Goal: Task Accomplishment & Management: Manage account settings

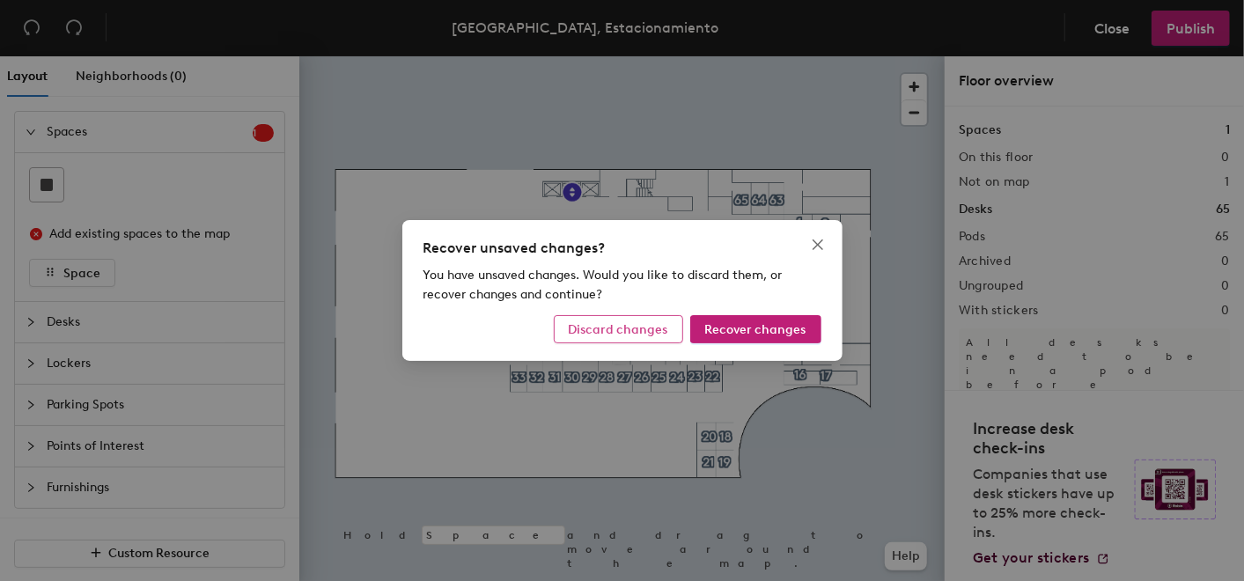
click at [646, 326] on span "Discard changes" at bounding box center [619, 329] width 100 height 15
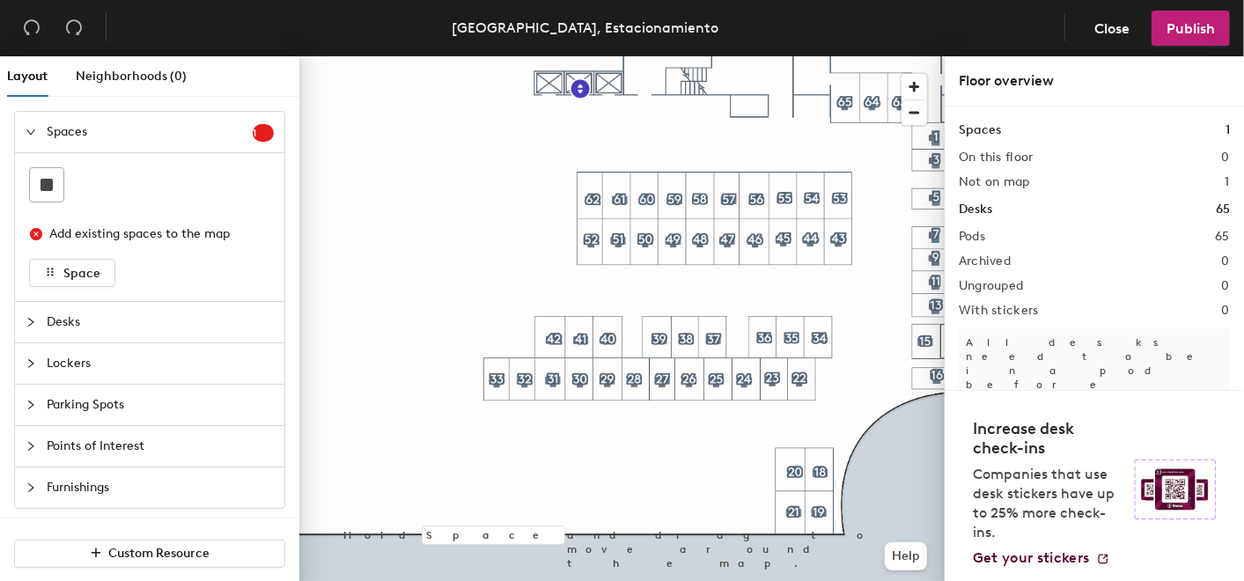
click at [95, 405] on span "Parking Spots" at bounding box center [160, 405] width 227 height 41
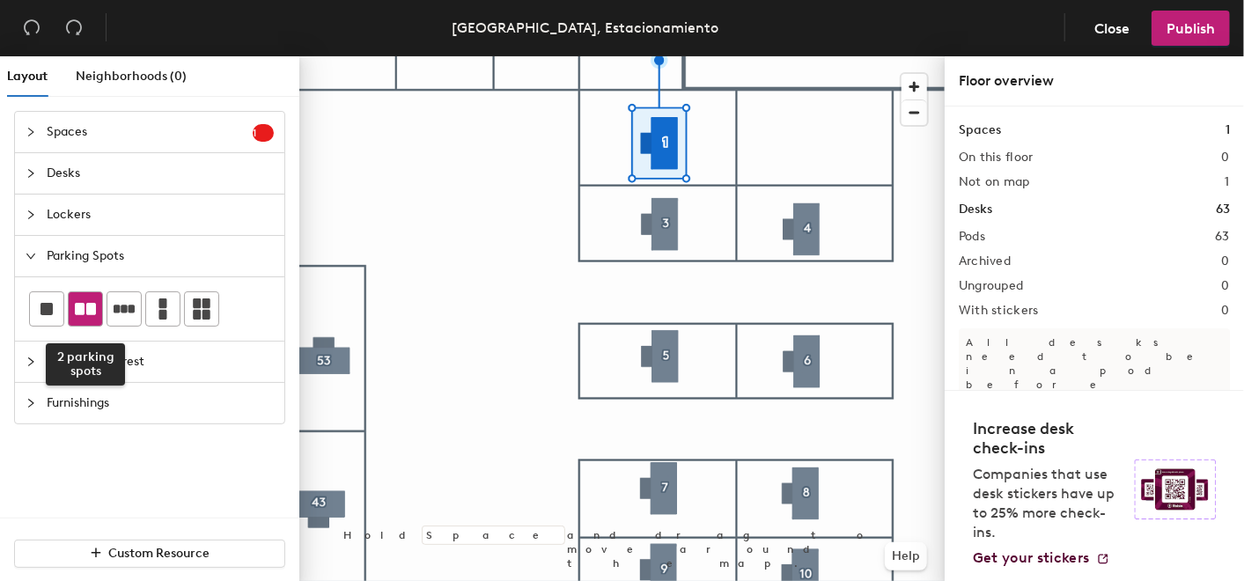
click at [87, 310] on icon at bounding box center [85, 309] width 21 height 12
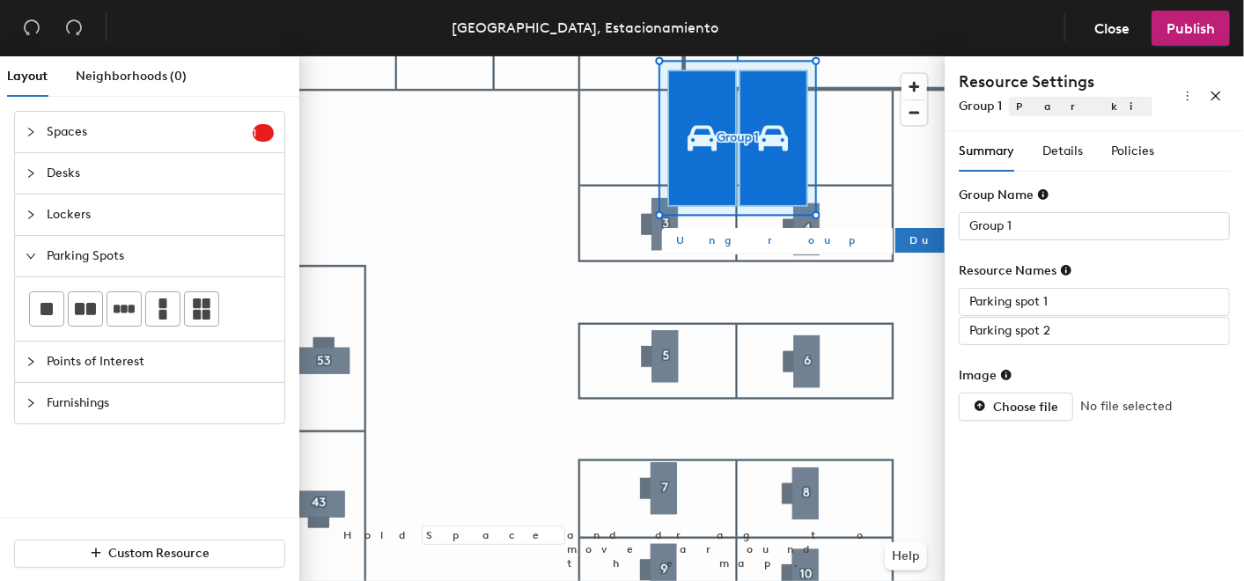
click at [710, 242] on span "Ungroup" at bounding box center [777, 240] width 203 height 16
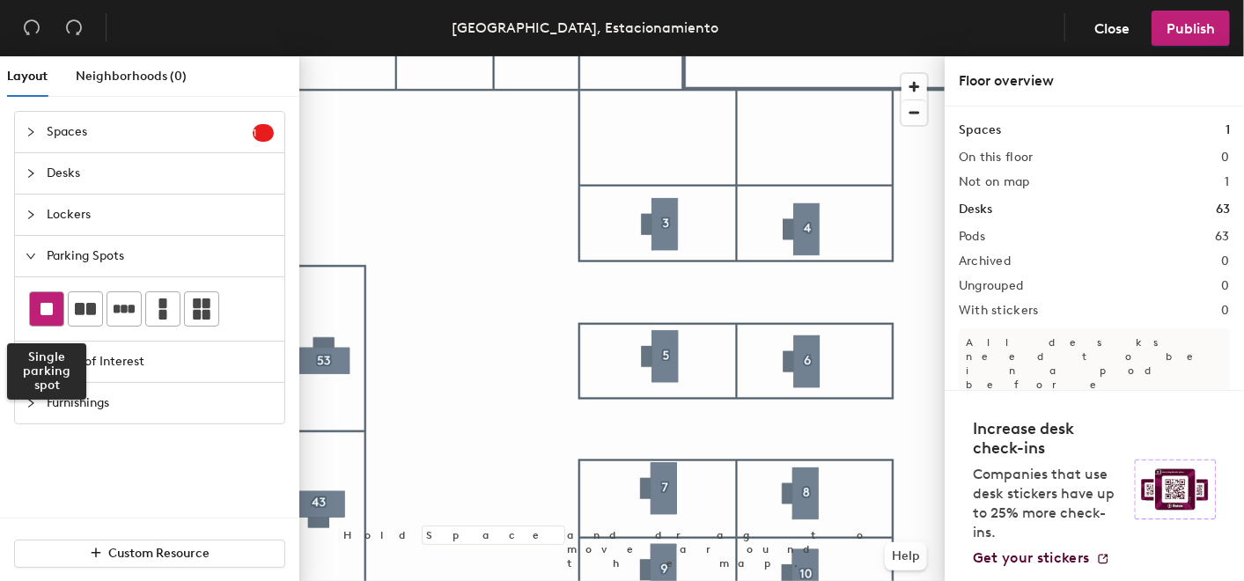
click at [47, 309] on rect at bounding box center [47, 309] width 12 height 12
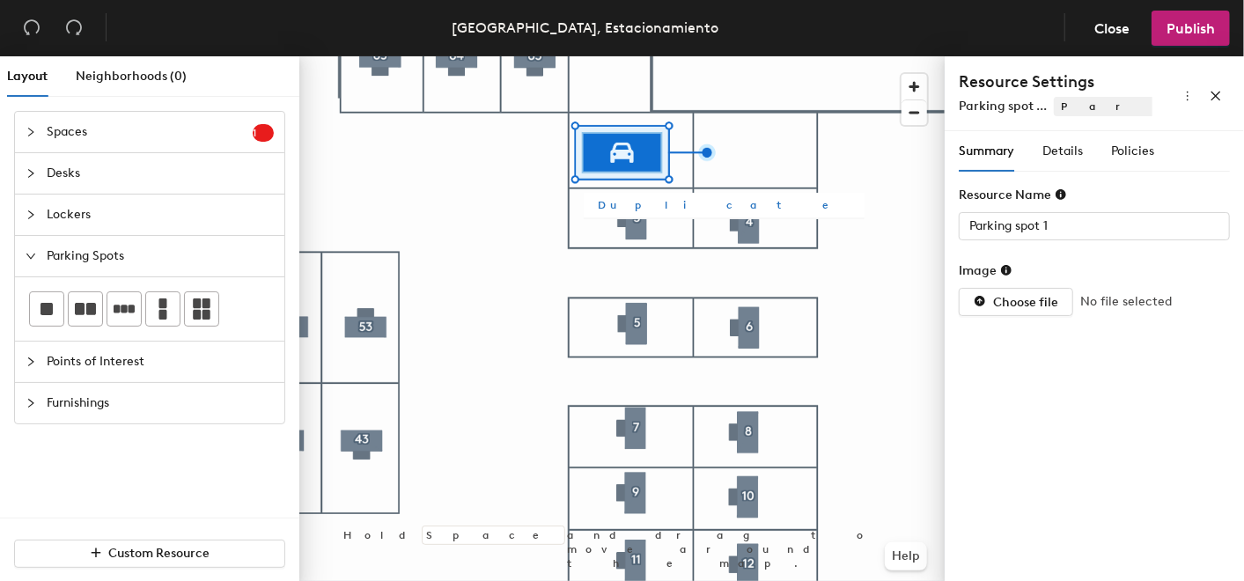
click at [602, 206] on span "Duplicate" at bounding box center [724, 205] width 253 height 16
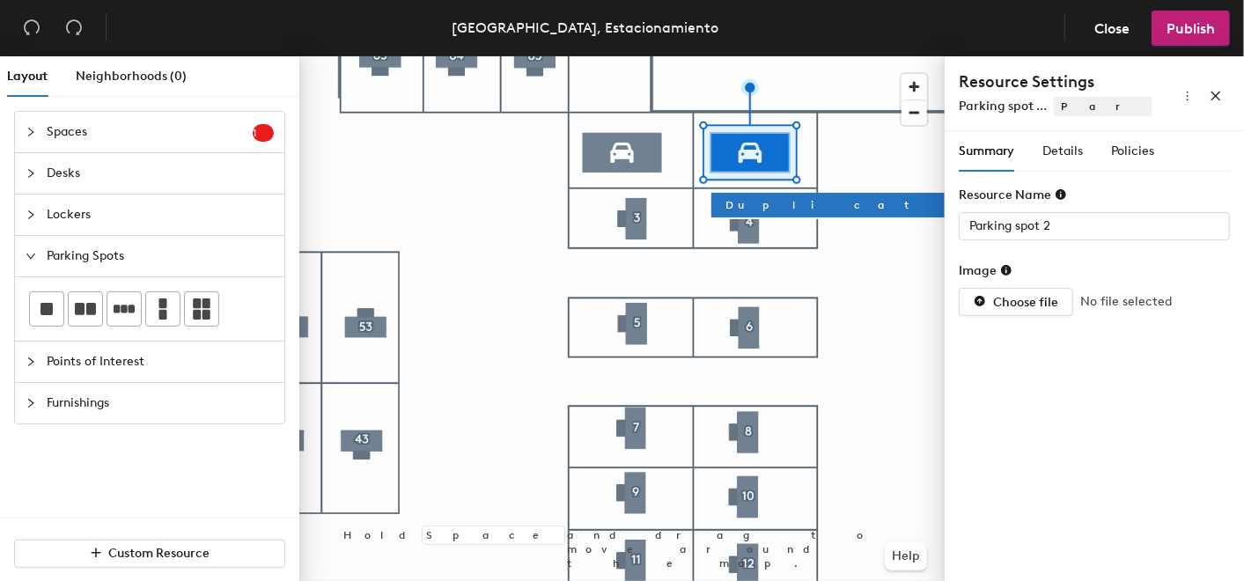
type input "Parking spot 1"
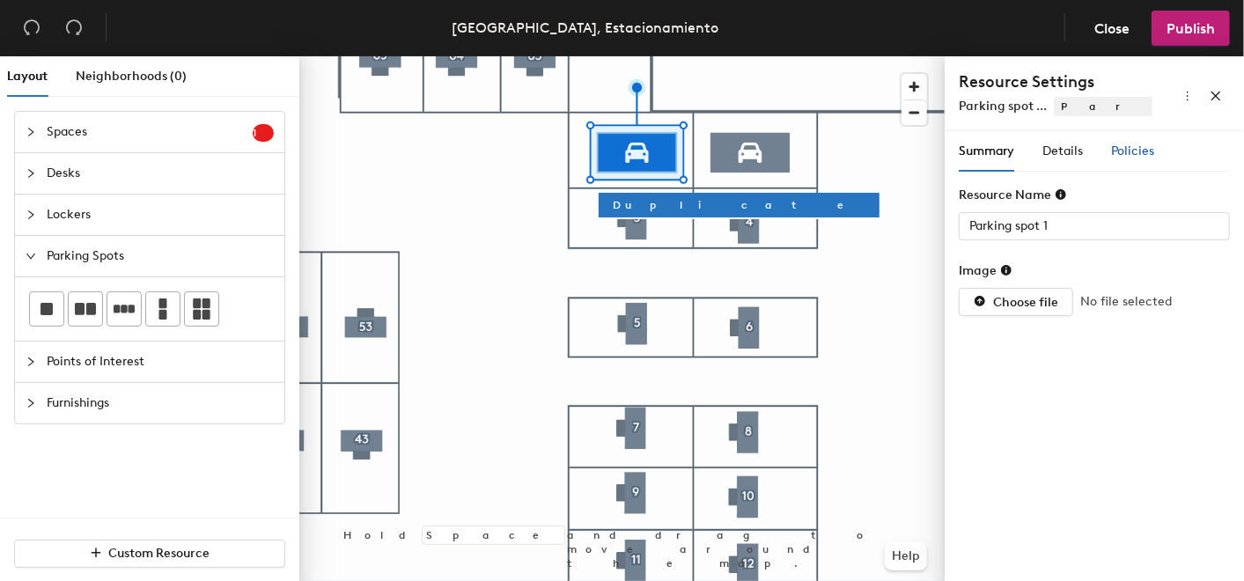
click at [1127, 156] on span "Policies" at bounding box center [1132, 151] width 43 height 15
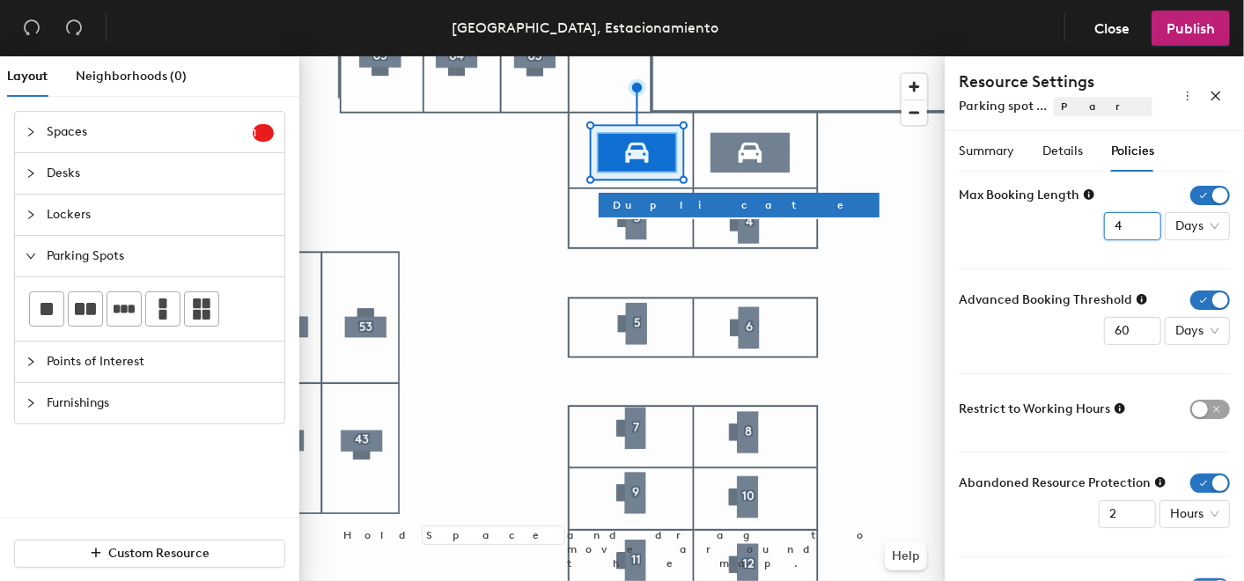
click at [1130, 229] on input "4" at bounding box center [1132, 226] width 57 height 28
click at [1130, 229] on input "3" at bounding box center [1132, 226] width 57 height 28
click at [1129, 216] on input "4" at bounding box center [1132, 226] width 57 height 28
type input "5"
click at [1129, 216] on input "5" at bounding box center [1132, 226] width 57 height 28
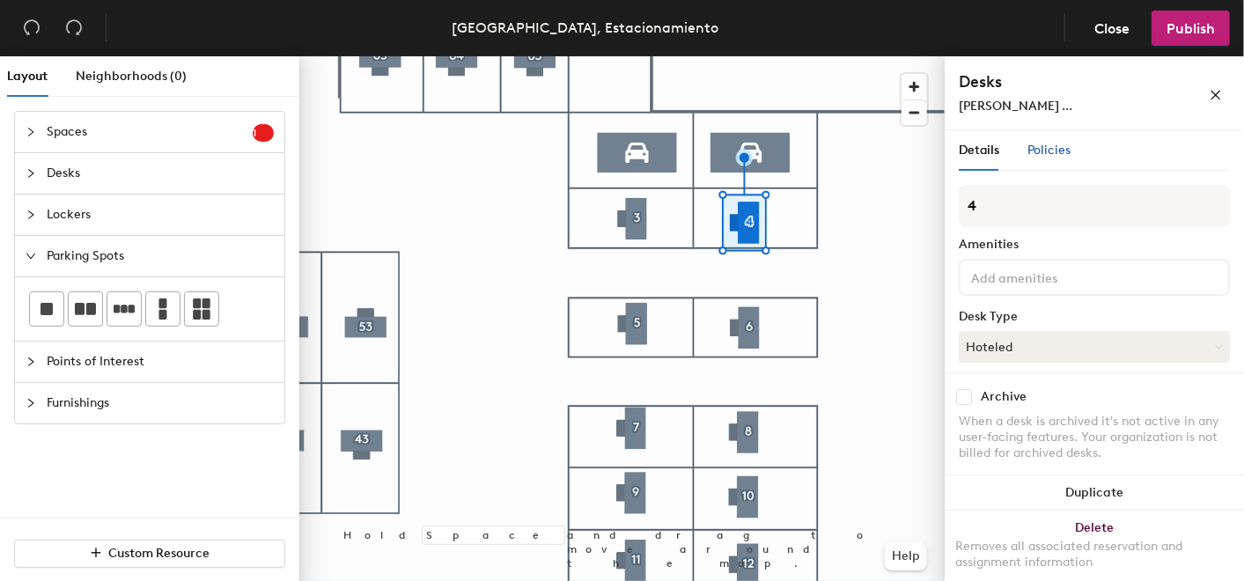
click at [1062, 152] on span "Policies" at bounding box center [1049, 150] width 43 height 15
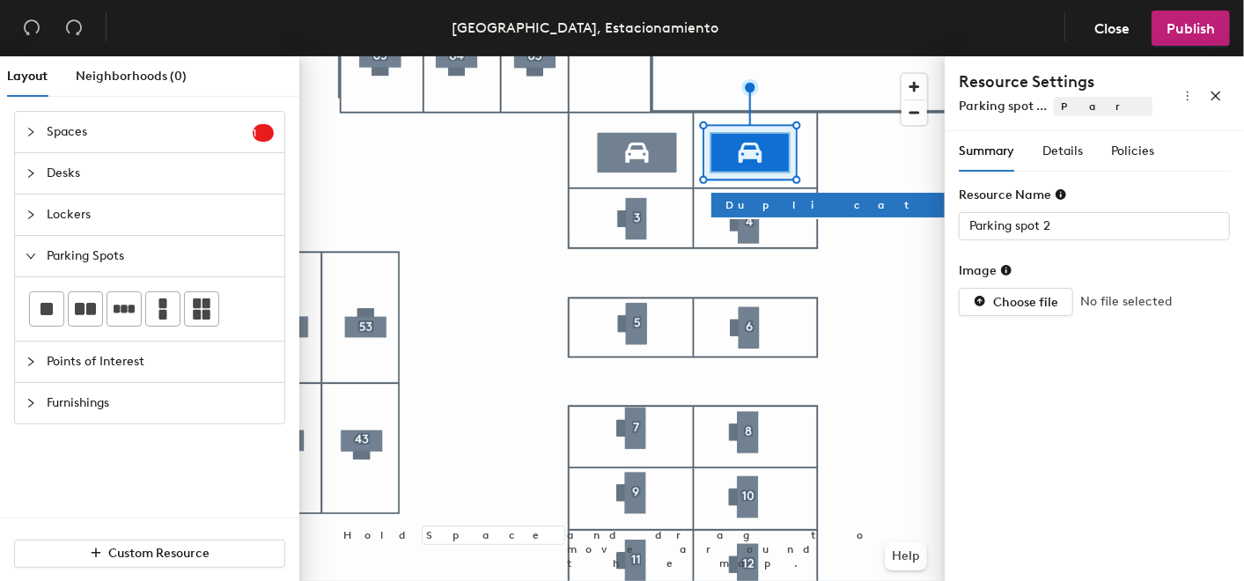
click at [1109, 147] on div "Summary Details Policies" at bounding box center [1057, 151] width 196 height 41
click at [1113, 147] on span "Policies" at bounding box center [1132, 151] width 43 height 15
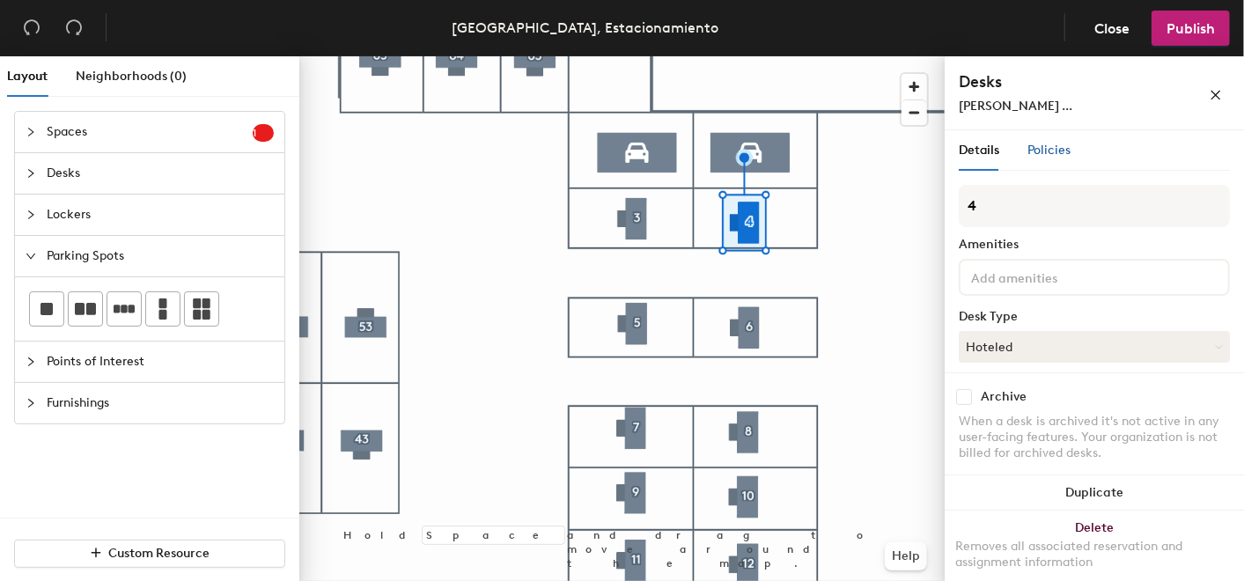
click at [1030, 154] on span "Policies" at bounding box center [1049, 150] width 43 height 15
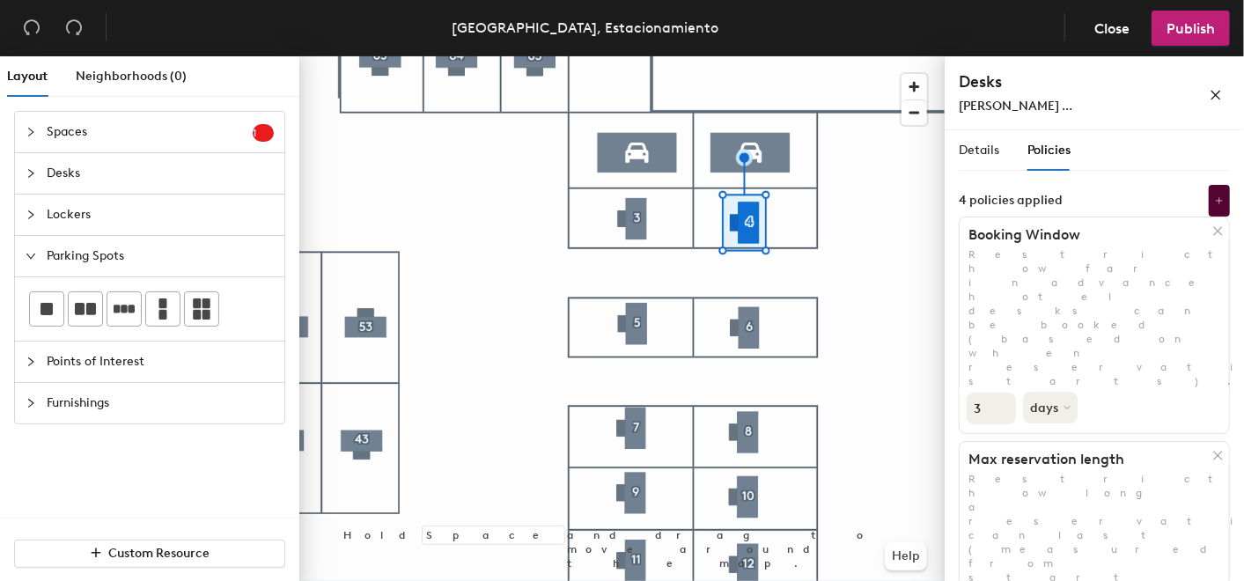
type input "1"
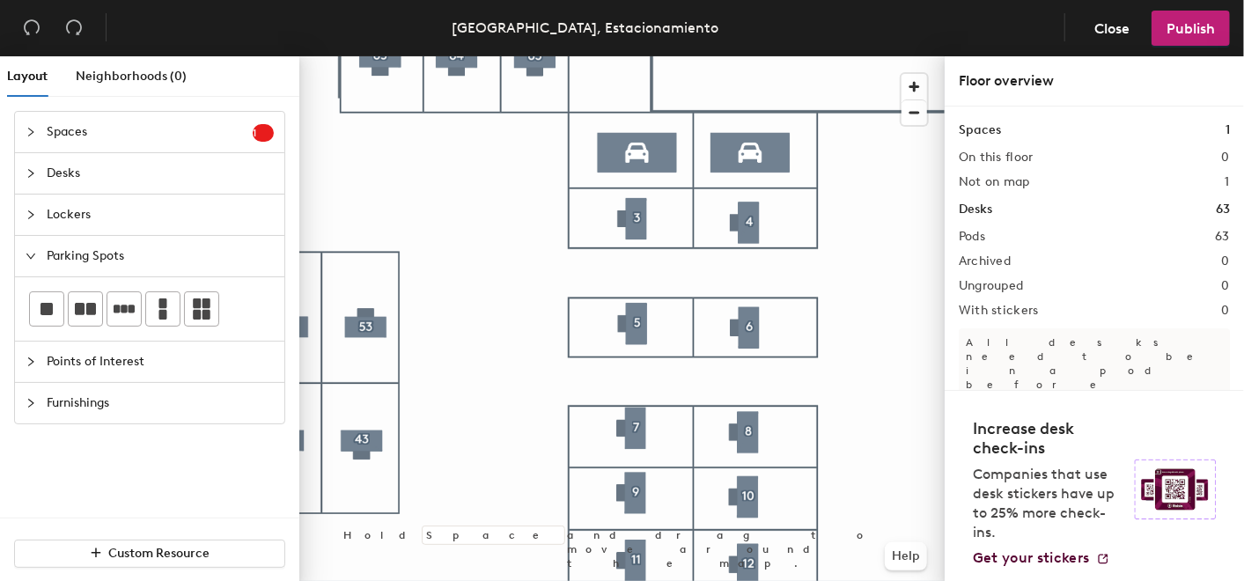
click at [745, 56] on div at bounding box center [622, 56] width 646 height 0
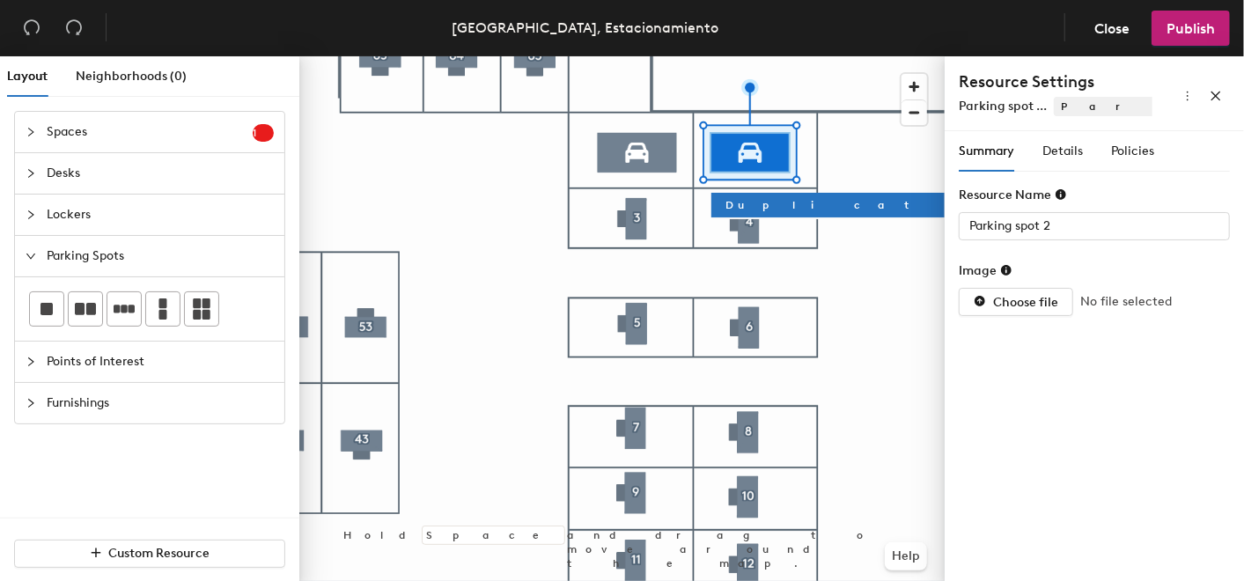
click at [911, 56] on div at bounding box center [622, 56] width 646 height 0
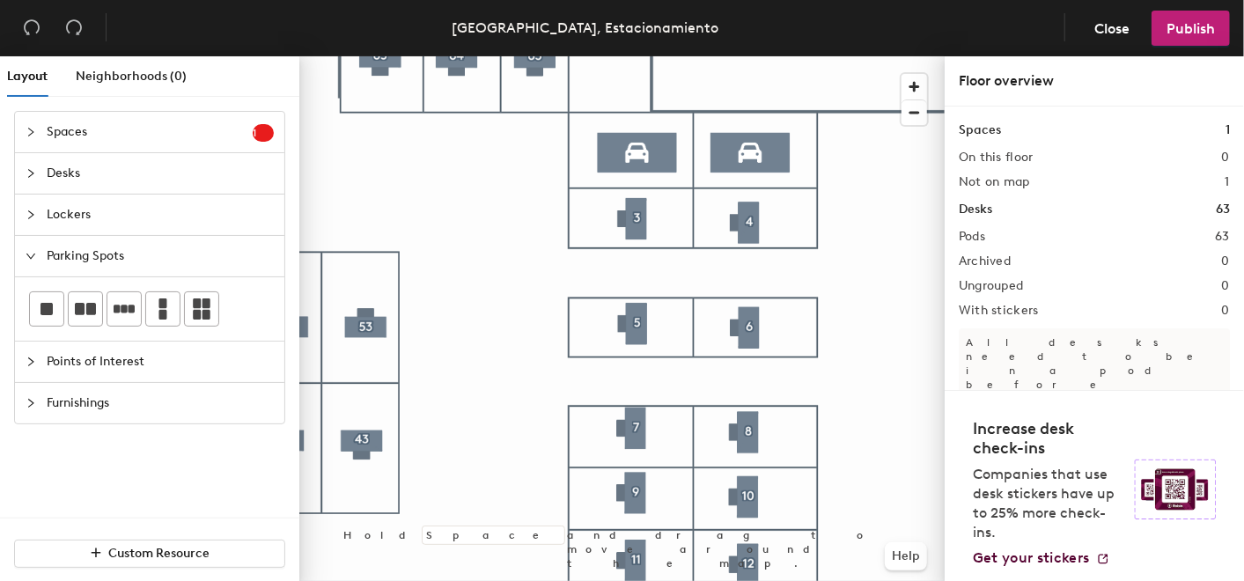
click at [740, 56] on div at bounding box center [622, 56] width 646 height 0
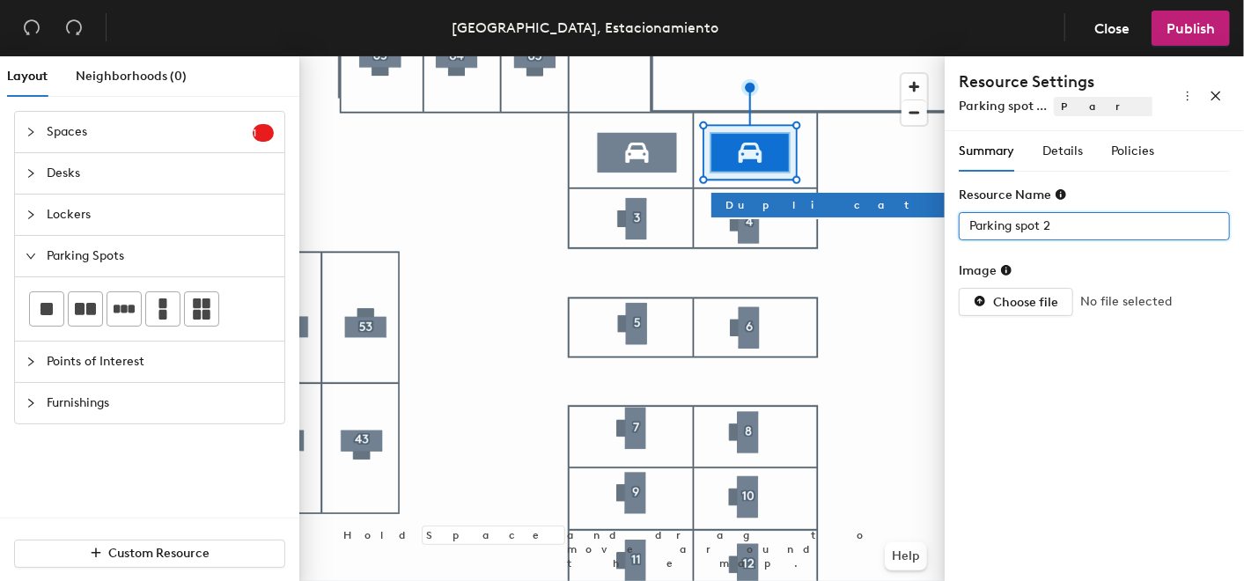
click at [1092, 228] on input "Parking spot 2" at bounding box center [1094, 226] width 271 height 28
type input "Parking spot 1"
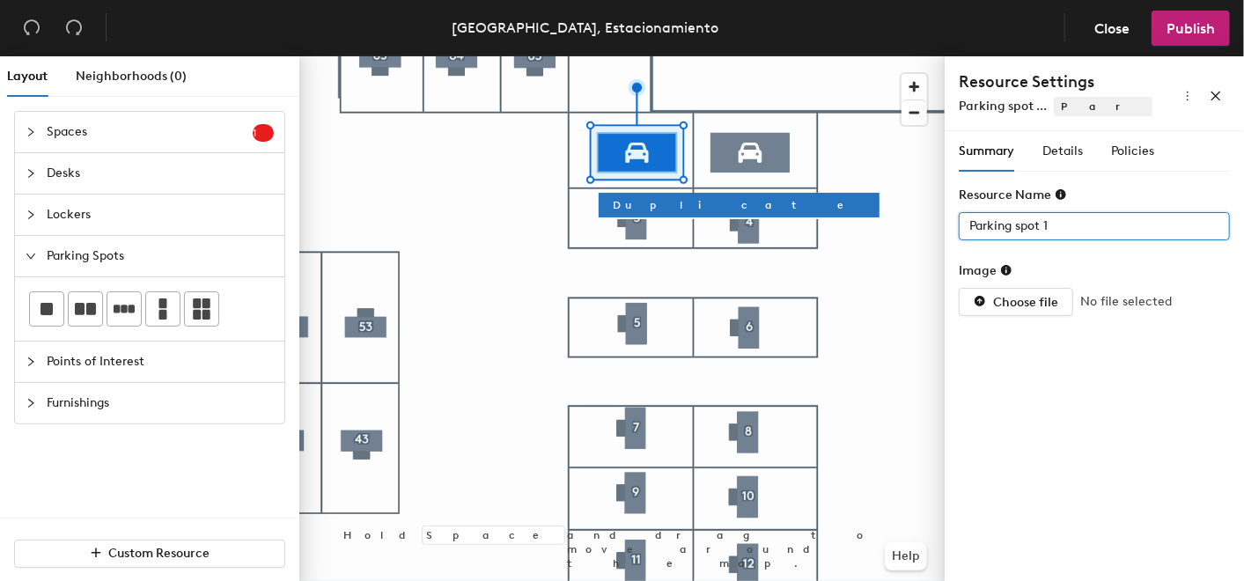
click at [1087, 224] on input "Parking spot 1" at bounding box center [1094, 226] width 271 height 28
click at [1088, 224] on input "Parking spot 1" at bounding box center [1094, 226] width 271 height 28
type input "Parking spot 2"
click at [1066, 151] on span "Details" at bounding box center [1063, 151] width 41 height 15
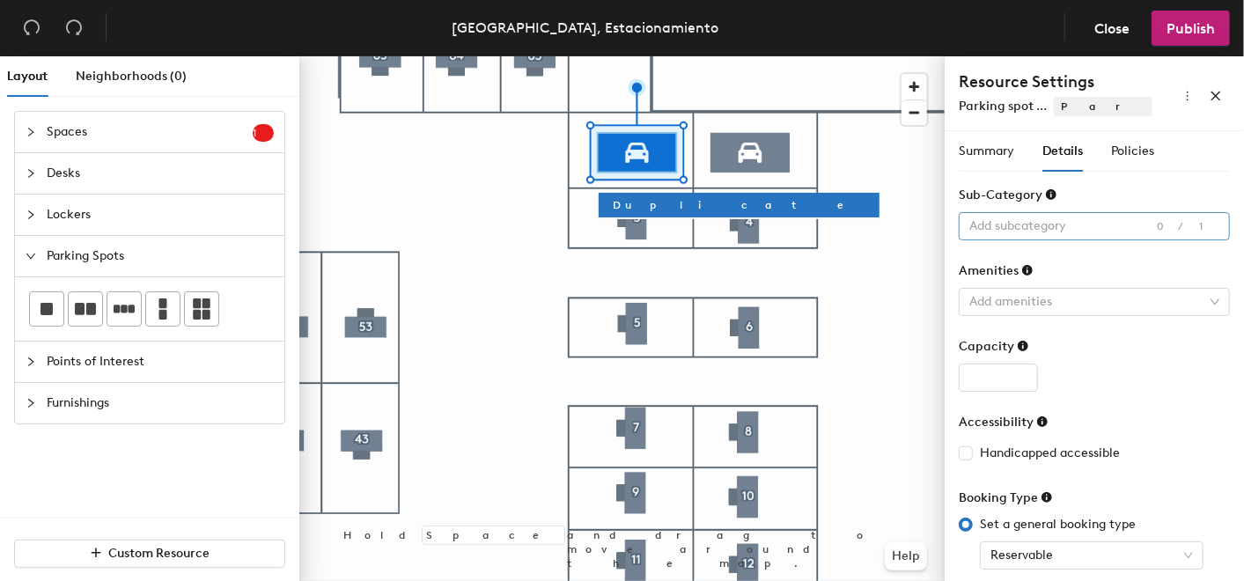
click at [1149, 218] on div at bounding box center [1086, 226] width 246 height 25
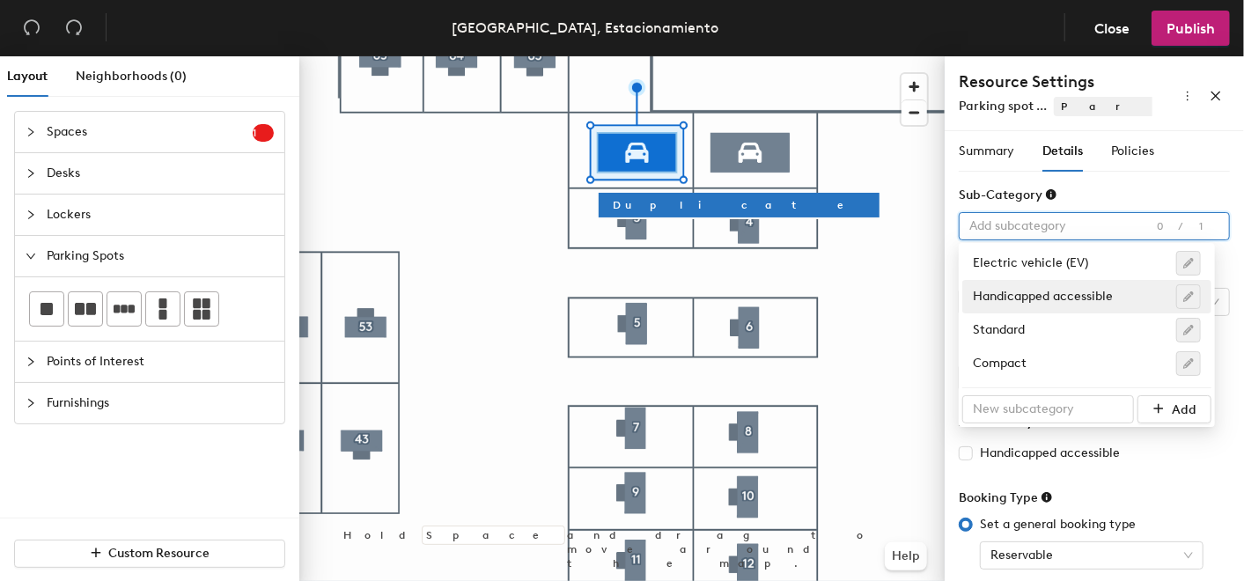
click at [885, 56] on div at bounding box center [622, 56] width 646 height 0
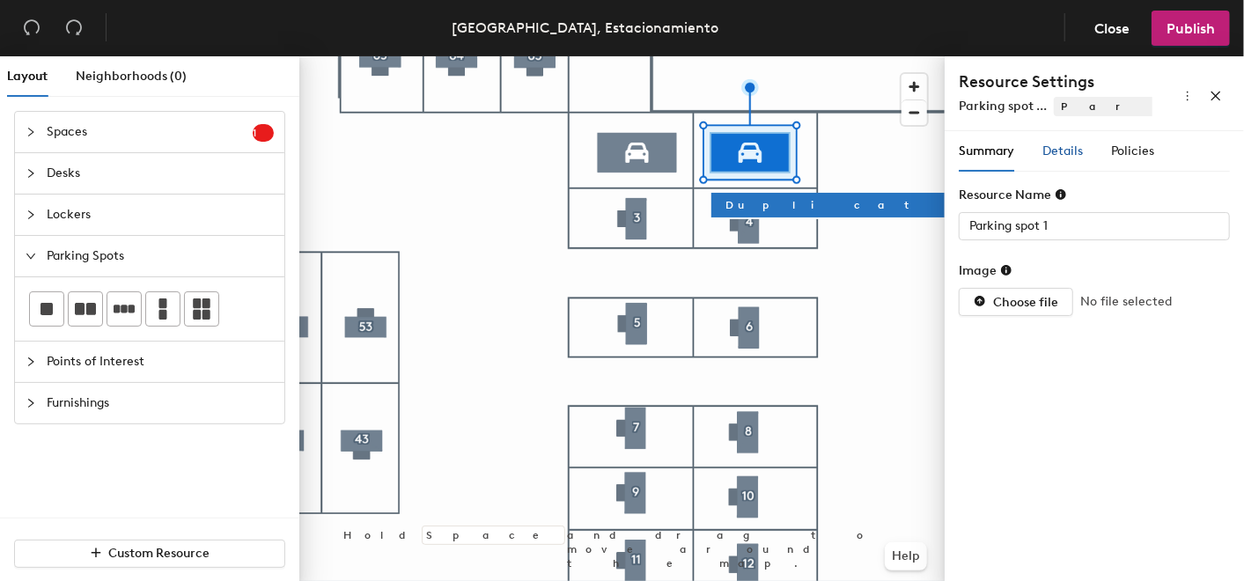
click at [1074, 154] on span "Details" at bounding box center [1063, 151] width 41 height 15
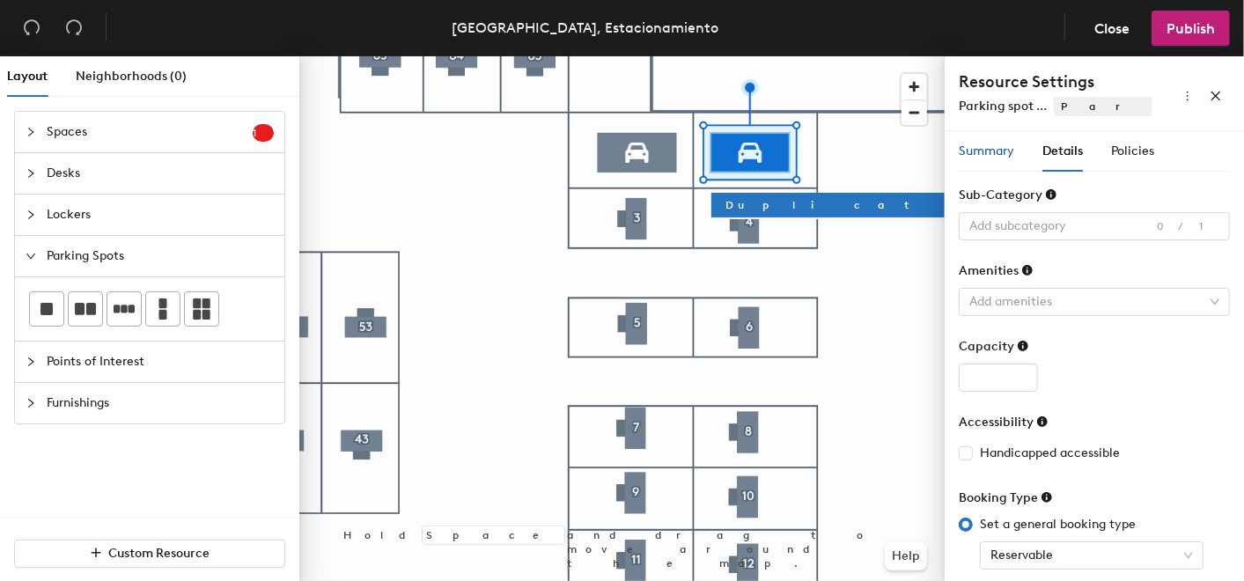
click at [999, 152] on span "Summary" at bounding box center [986, 151] width 55 height 15
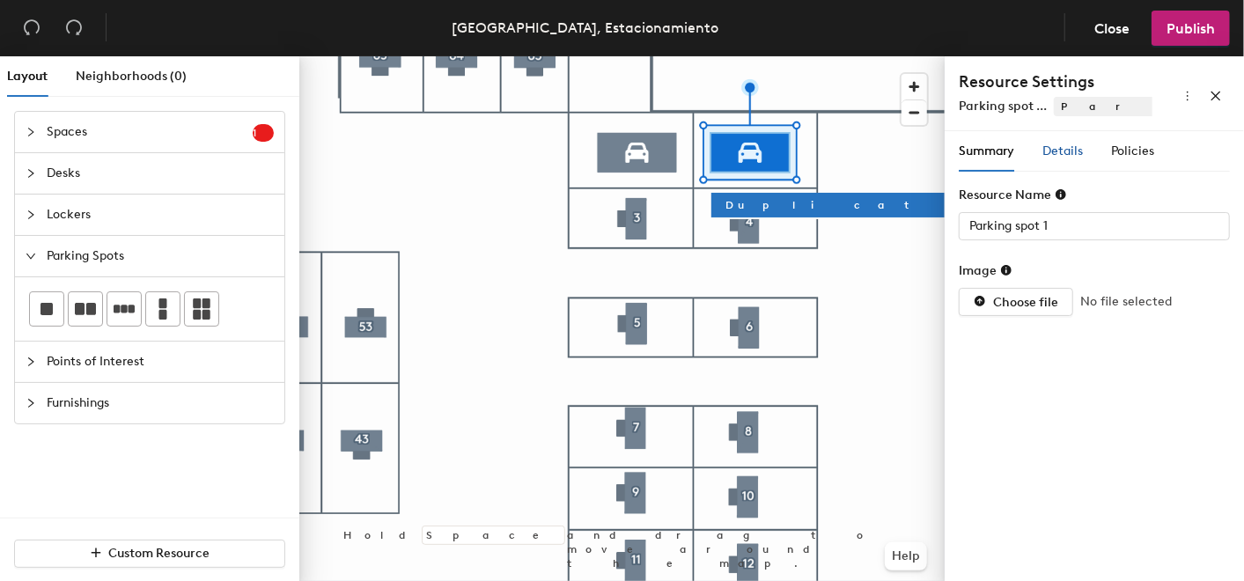
click at [1049, 155] on span "Details" at bounding box center [1063, 151] width 41 height 15
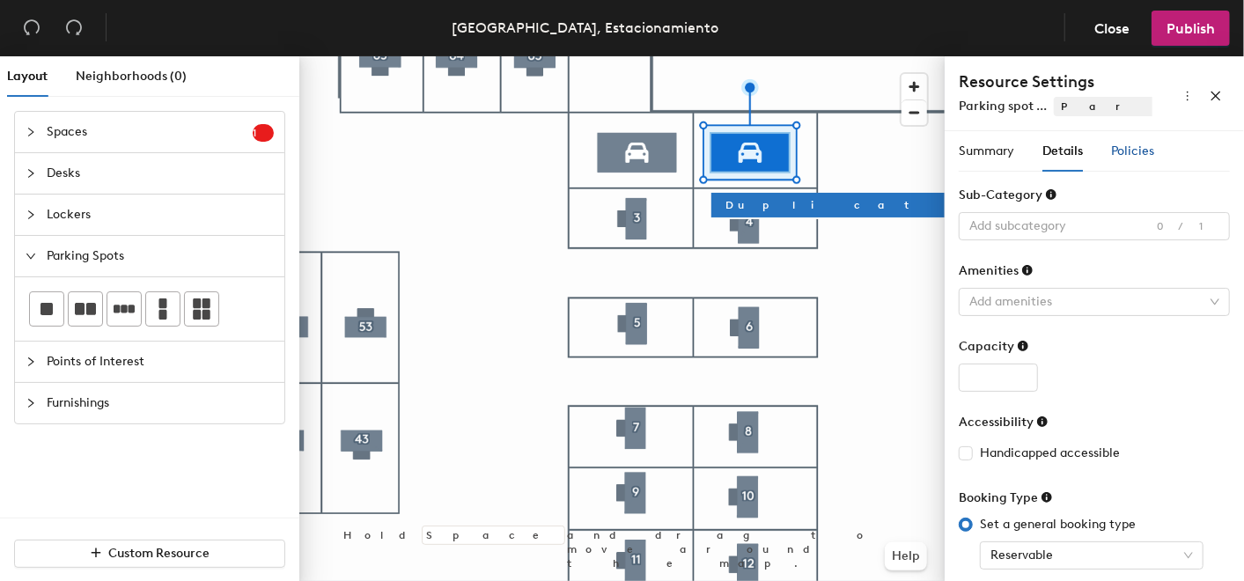
click at [1111, 146] on span "Policies" at bounding box center [1132, 151] width 43 height 15
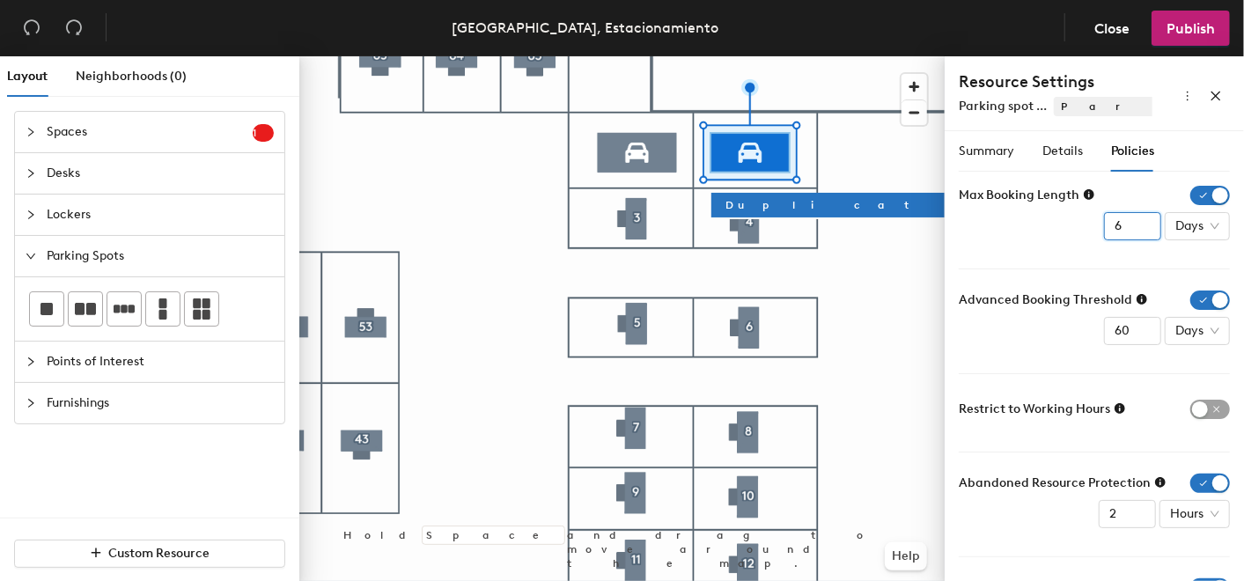
click at [1131, 218] on input "6" at bounding box center [1132, 226] width 57 height 28
click at [1131, 226] on input "5" at bounding box center [1132, 226] width 57 height 28
click at [1131, 226] on input "4" at bounding box center [1132, 226] width 57 height 28
click at [1131, 226] on input "3" at bounding box center [1132, 226] width 57 height 28
click at [1084, 195] on icon at bounding box center [1089, 194] width 11 height 11
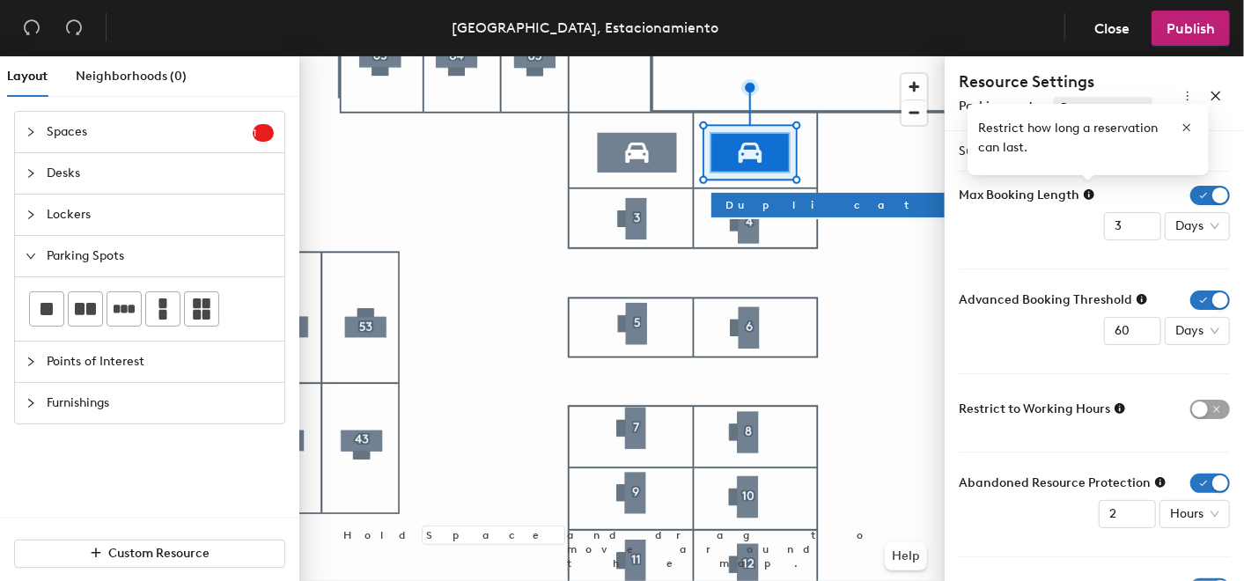
click at [1044, 226] on div "Max Booking Length 3 Days" at bounding box center [1094, 213] width 271 height 55
click at [1128, 229] on input "2" at bounding box center [1132, 226] width 57 height 28
type input "1"
click at [1128, 229] on input "1" at bounding box center [1132, 226] width 57 height 28
click at [1025, 216] on div "Max Booking Length 1 Days" at bounding box center [1094, 213] width 271 height 55
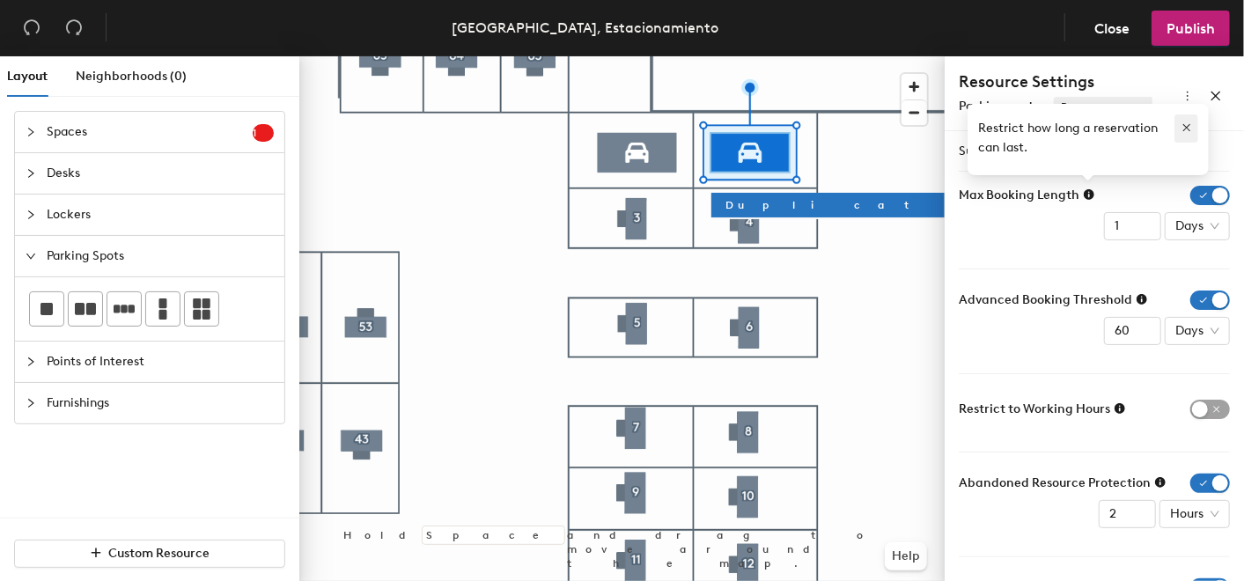
click at [1182, 123] on icon "button" at bounding box center [1187, 128] width 12 height 12
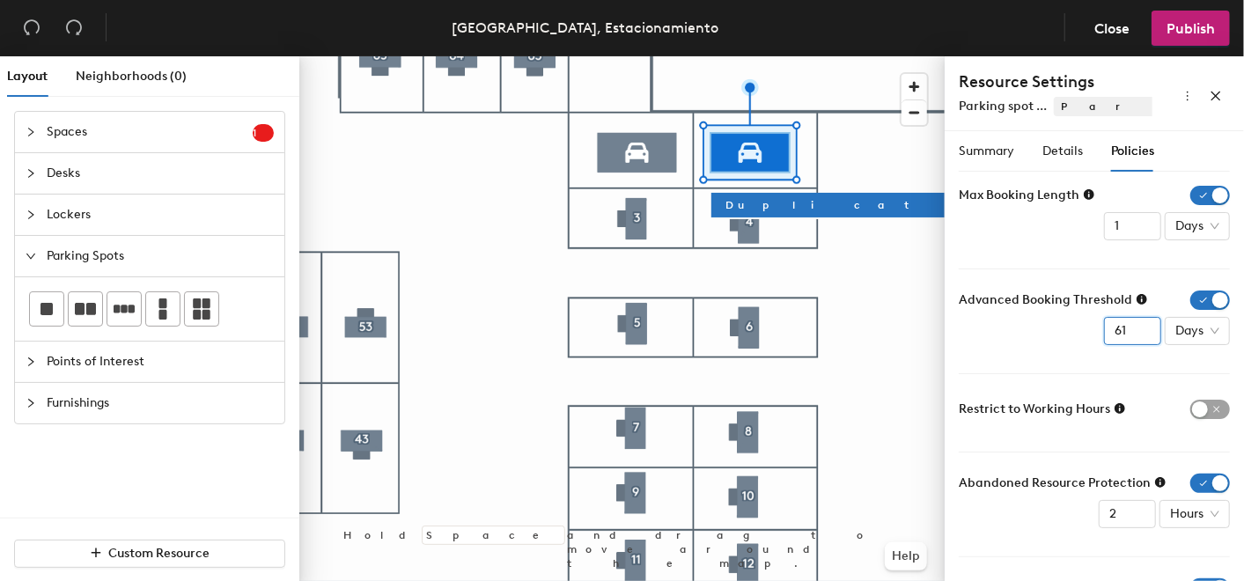
click at [1127, 328] on input "61" at bounding box center [1132, 331] width 57 height 28
drag, startPoint x: 1117, startPoint y: 329, endPoint x: 1023, endPoint y: 325, distance: 93.5
click at [1023, 325] on div "Advanced Booking Threshold 61 Days" at bounding box center [1094, 318] width 271 height 55
type input "3"
click at [1026, 324] on div "Advanced Booking Threshold 3 Days" at bounding box center [1094, 318] width 271 height 55
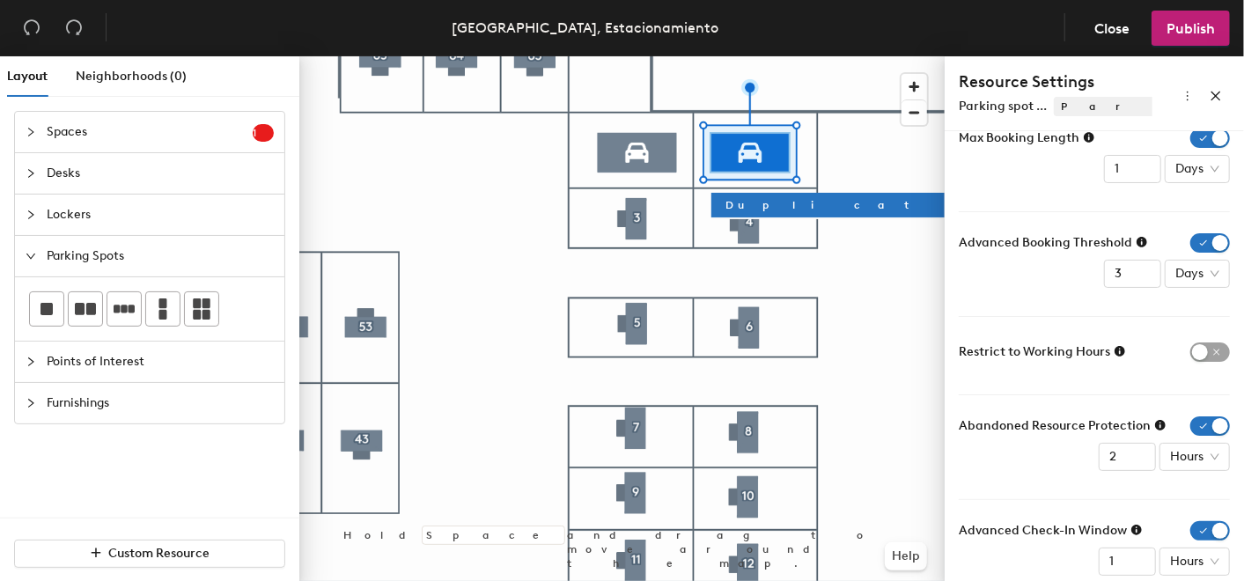
scroll to position [85, 0]
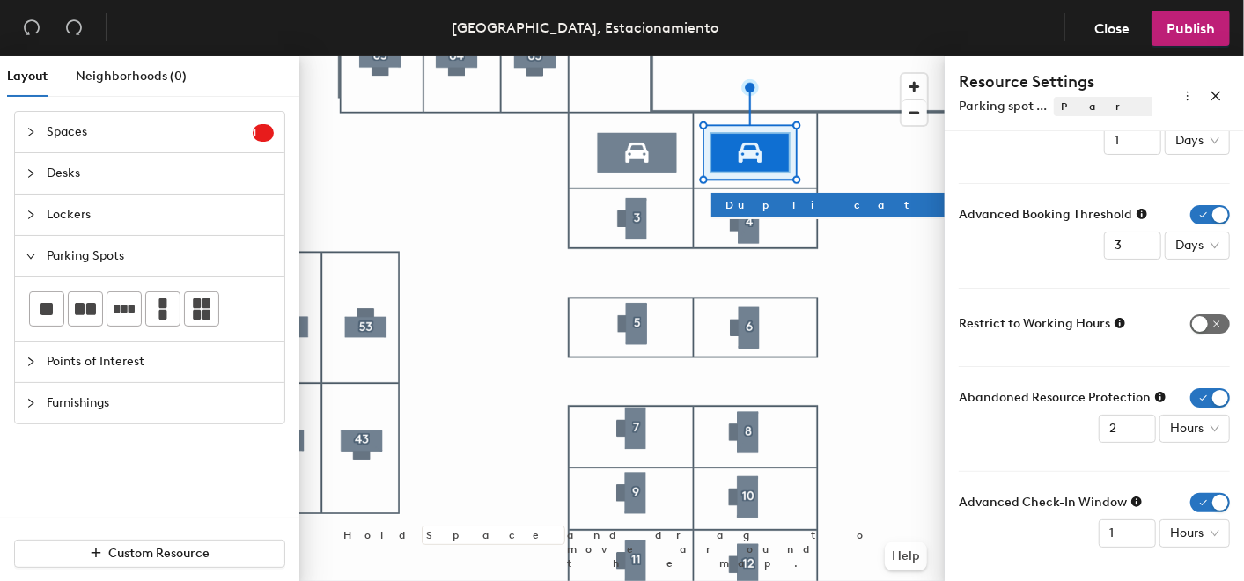
click at [1191, 316] on span "button" at bounding box center [1211, 323] width 40 height 19
click at [1118, 322] on icon at bounding box center [1120, 323] width 11 height 11
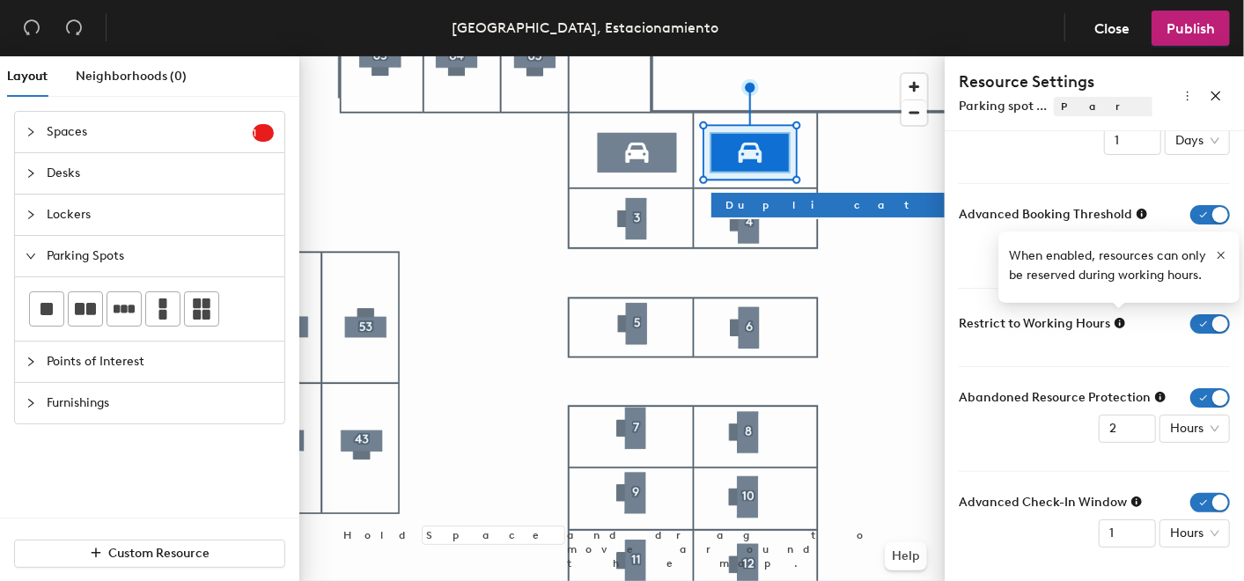
click at [993, 359] on form "Max Booking Length 1 Days Advanced Booking Threshold 3 Days Restrict to Working…" at bounding box center [1094, 323] width 271 height 447
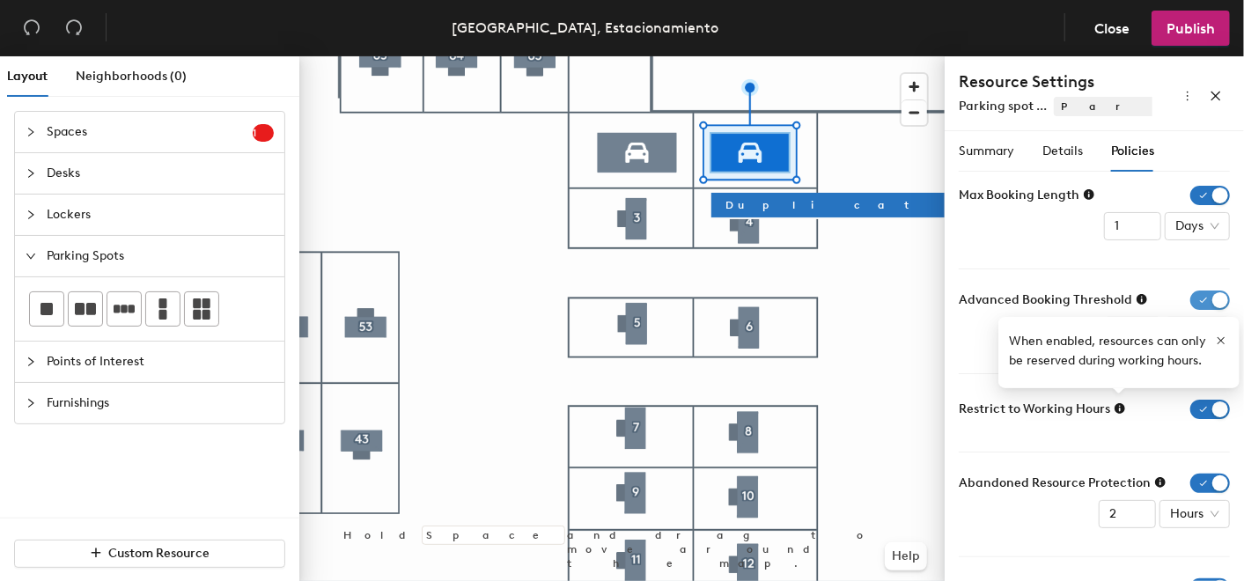
scroll to position [0, 0]
click at [1220, 343] on icon "button" at bounding box center [1221, 341] width 12 height 12
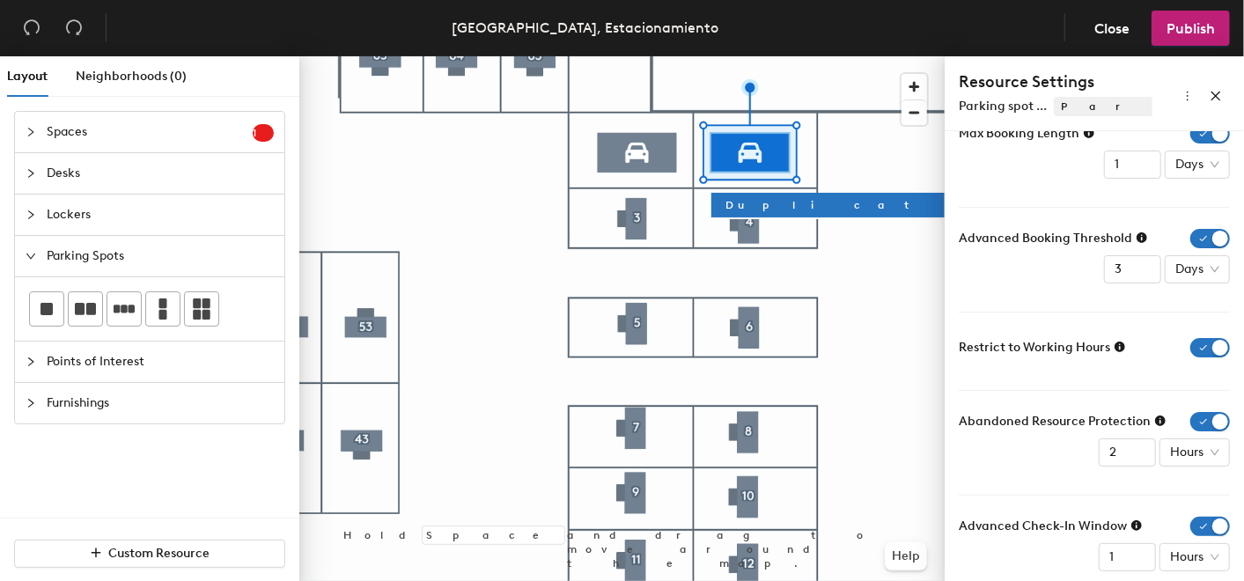
scroll to position [85, 0]
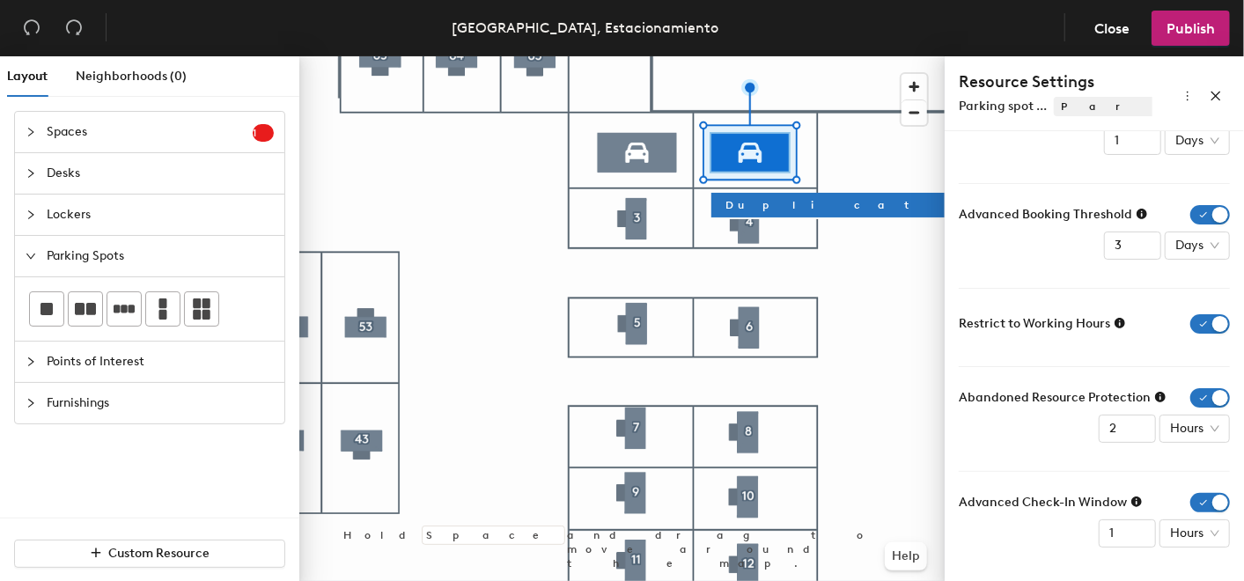
click at [1155, 397] on icon at bounding box center [1160, 397] width 11 height 11
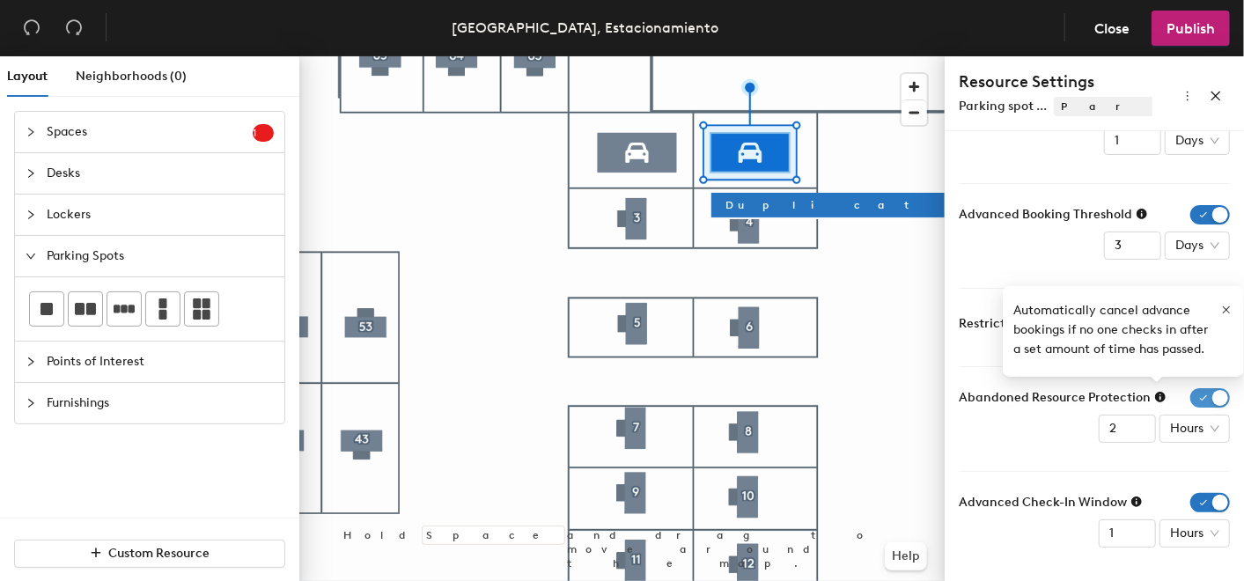
click at [1191, 400] on span "button" at bounding box center [1211, 397] width 40 height 19
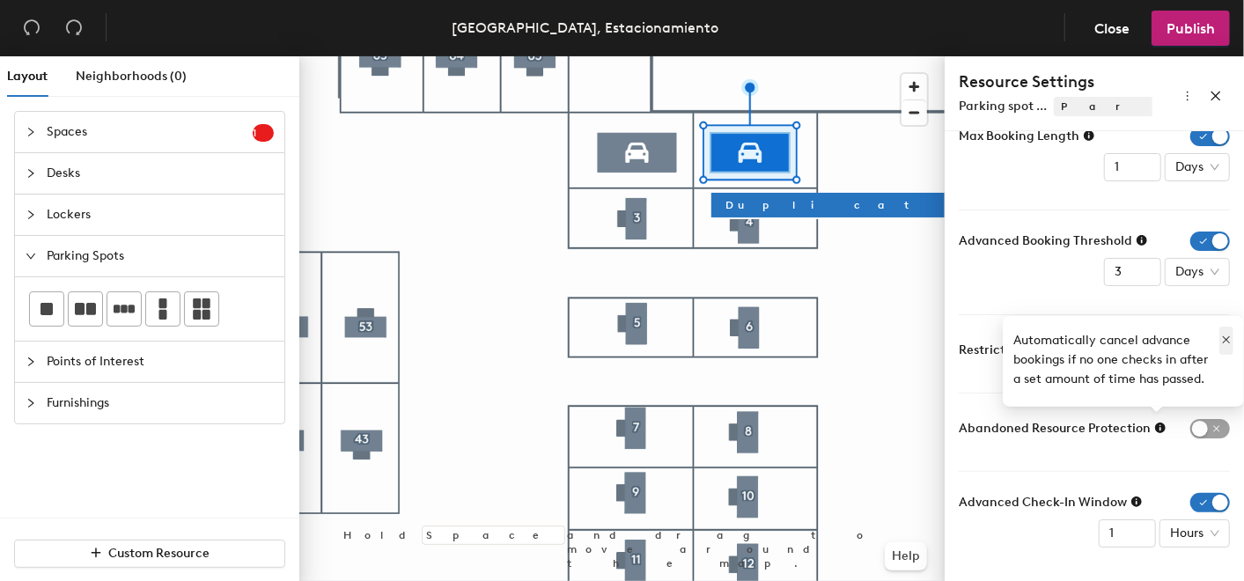
click at [1228, 338] on icon "button" at bounding box center [1227, 340] width 12 height 12
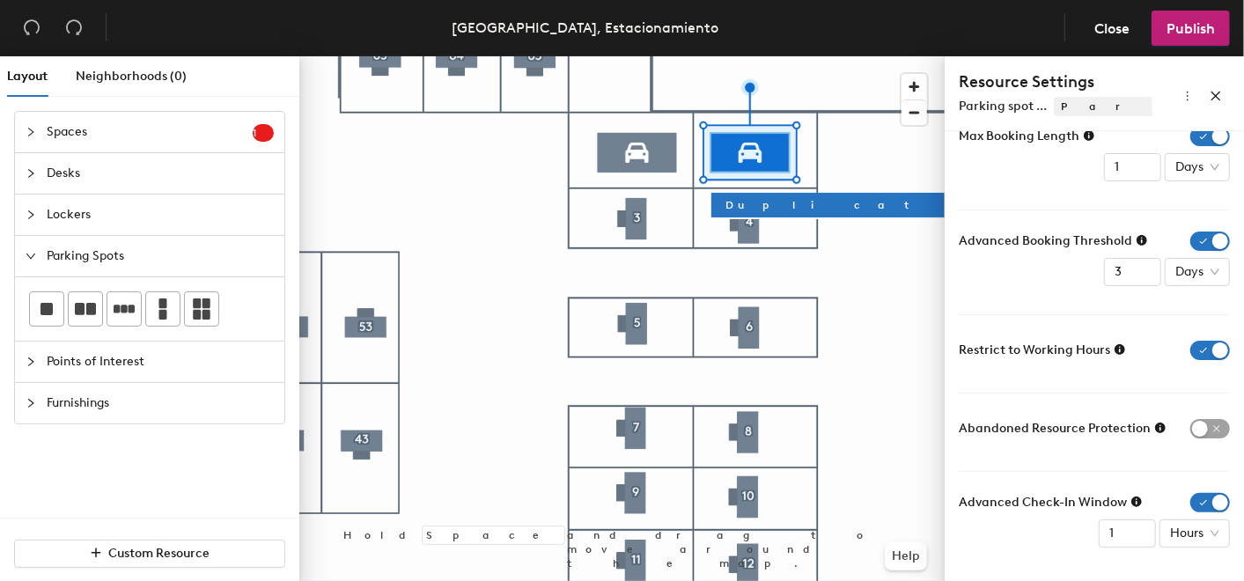
click at [1132, 499] on icon at bounding box center [1137, 502] width 11 height 11
click at [1191, 497] on span "button" at bounding box center [1211, 502] width 40 height 19
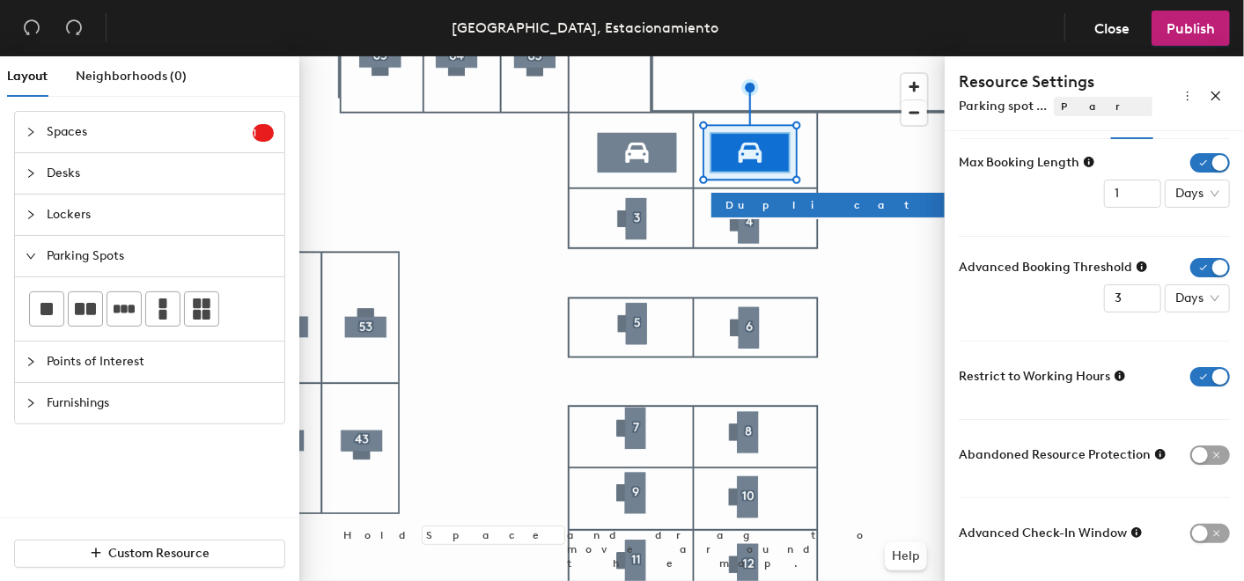
scroll to position [0, 0]
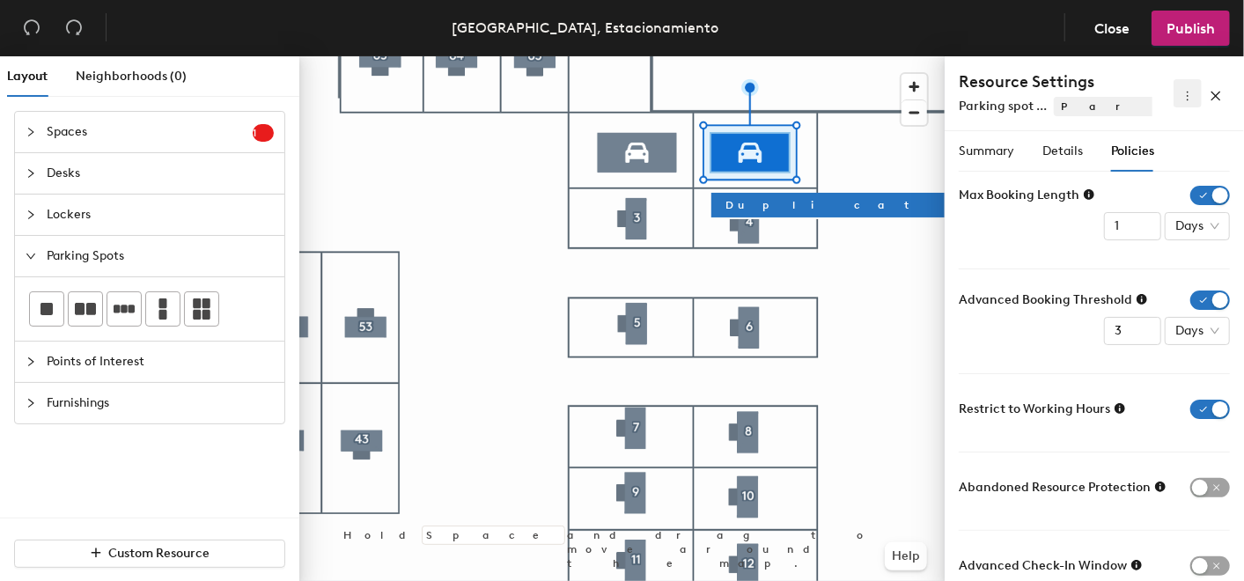
click at [1184, 100] on icon "more" at bounding box center [1188, 96] width 12 height 12
click at [1160, 128] on span "Duplicate" at bounding box center [1160, 128] width 56 height 19
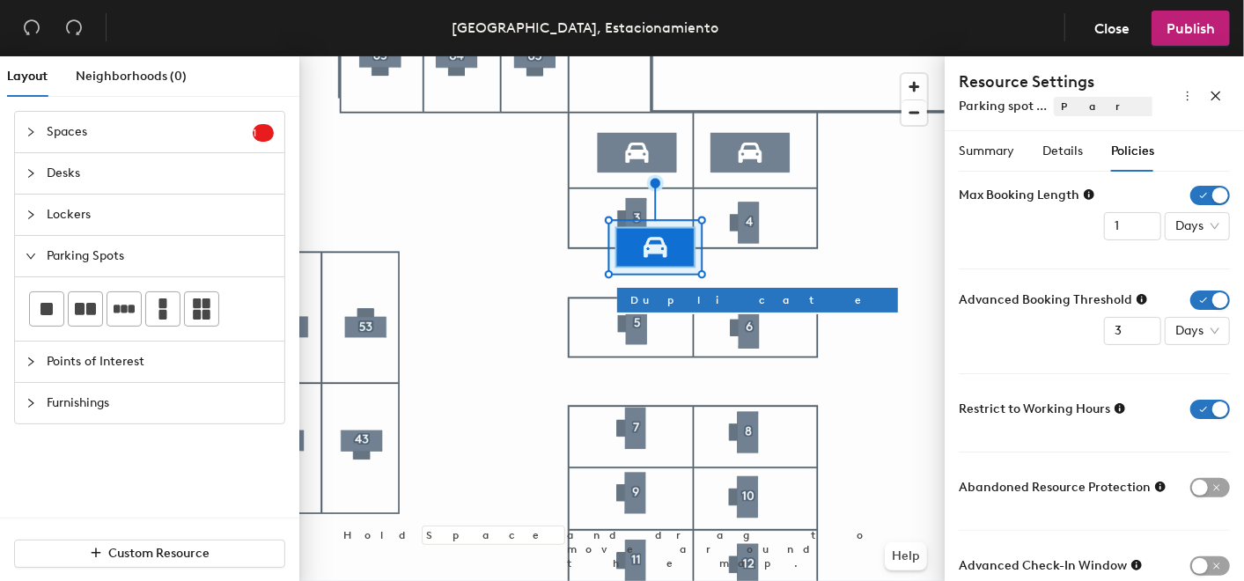
type input "5"
type input "60"
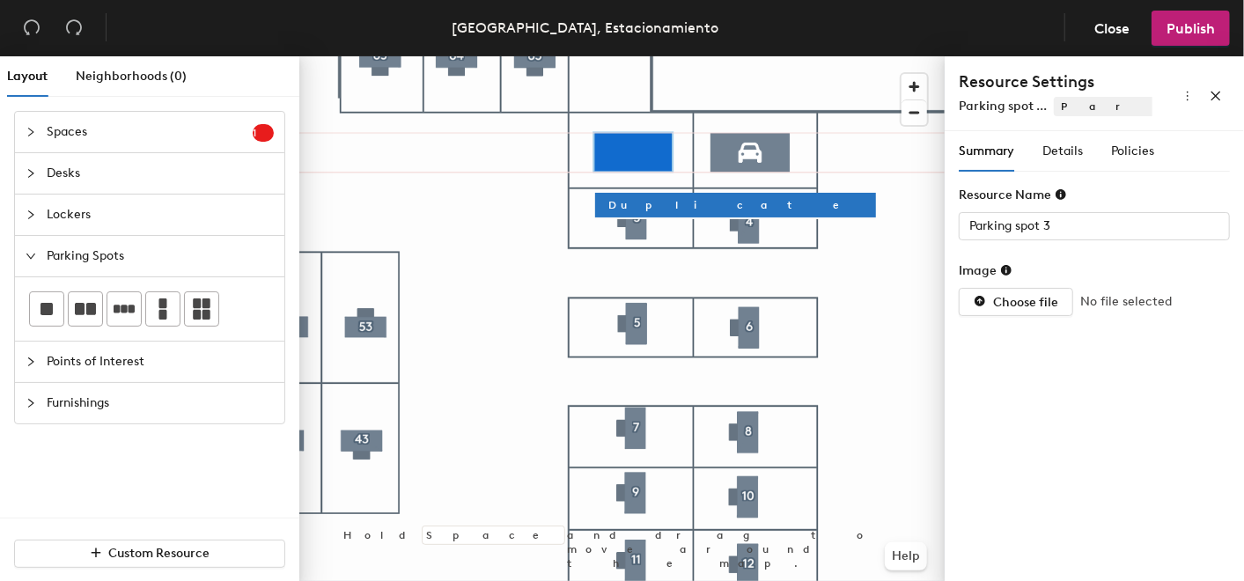
click at [844, 56] on div at bounding box center [622, 56] width 646 height 0
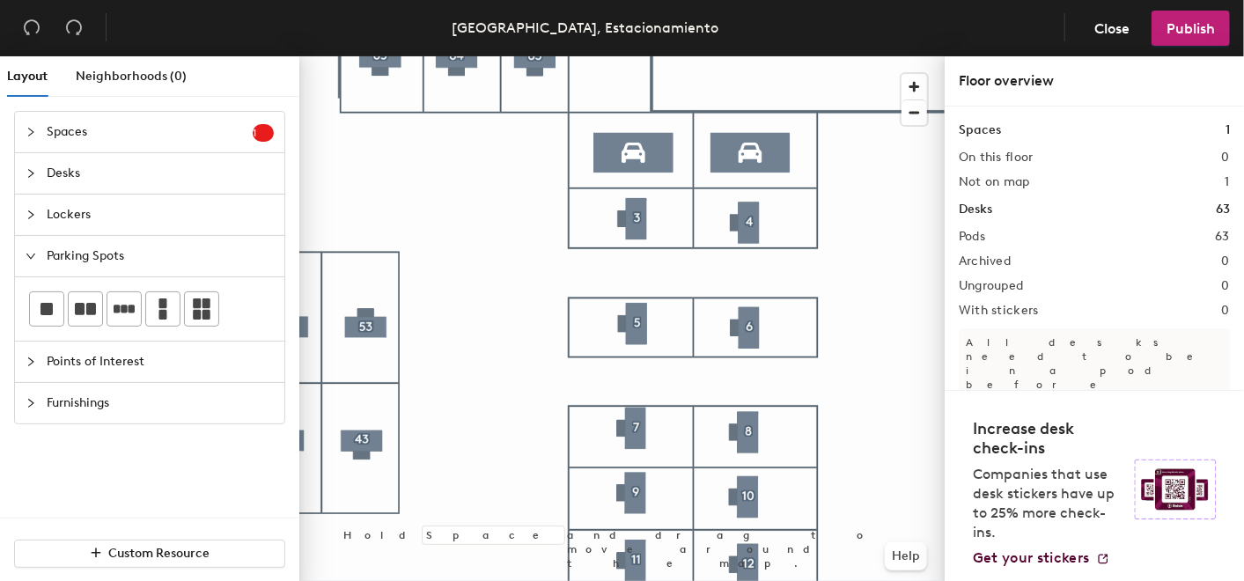
click at [869, 56] on div at bounding box center [622, 56] width 646 height 0
click at [1180, 30] on span "Publish" at bounding box center [1191, 28] width 48 height 17
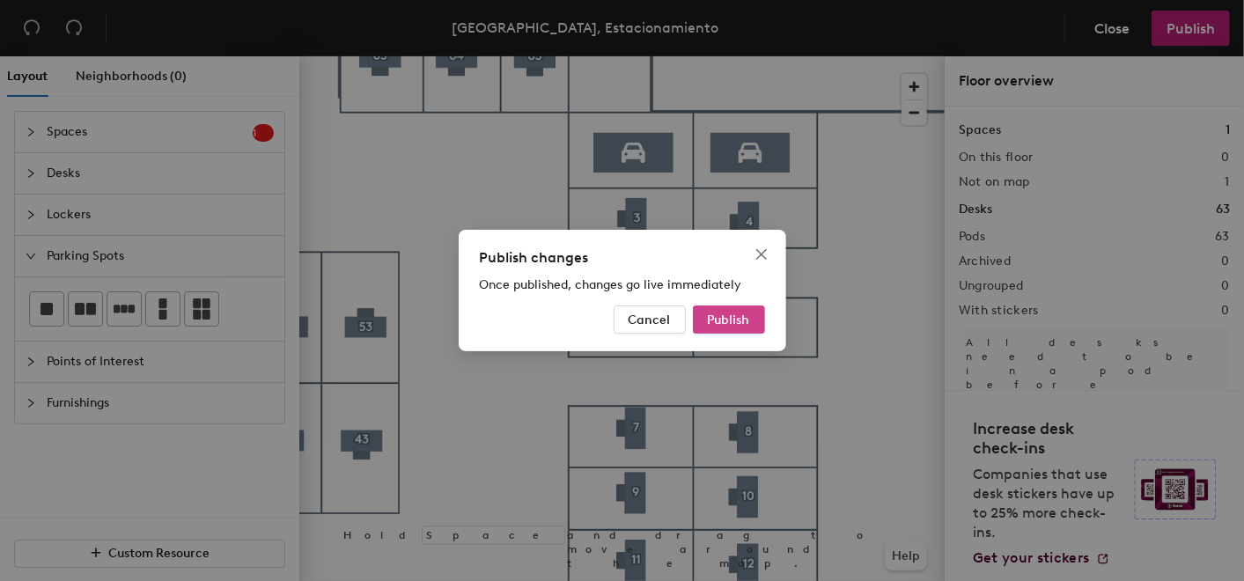
click at [712, 317] on span "Publish" at bounding box center [729, 320] width 42 height 15
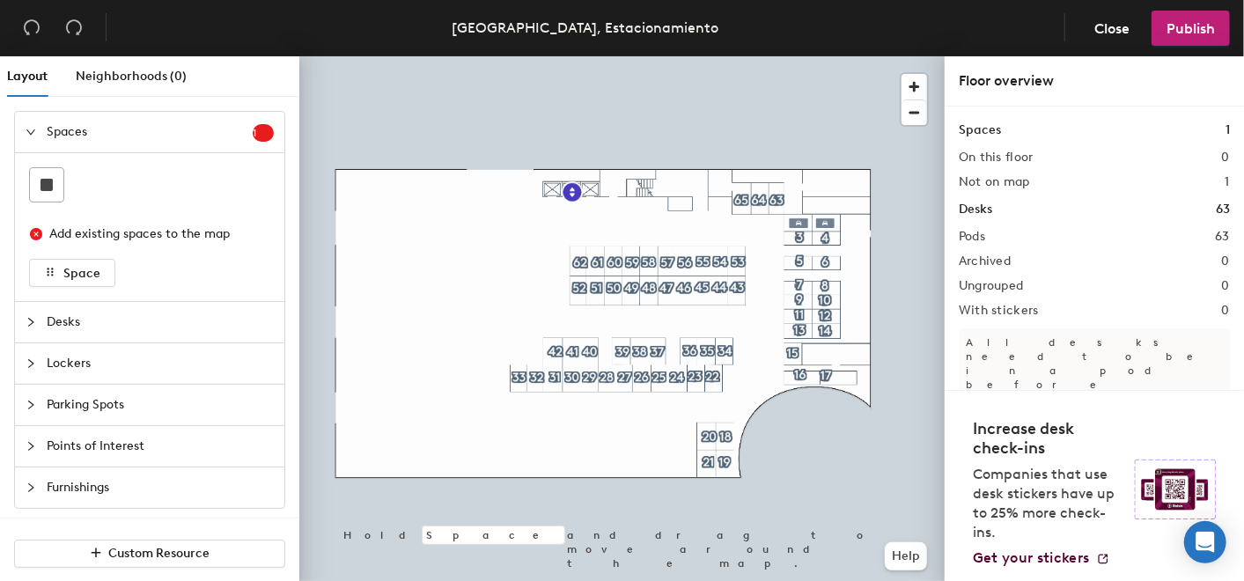
click at [821, 56] on div at bounding box center [622, 56] width 646 height 0
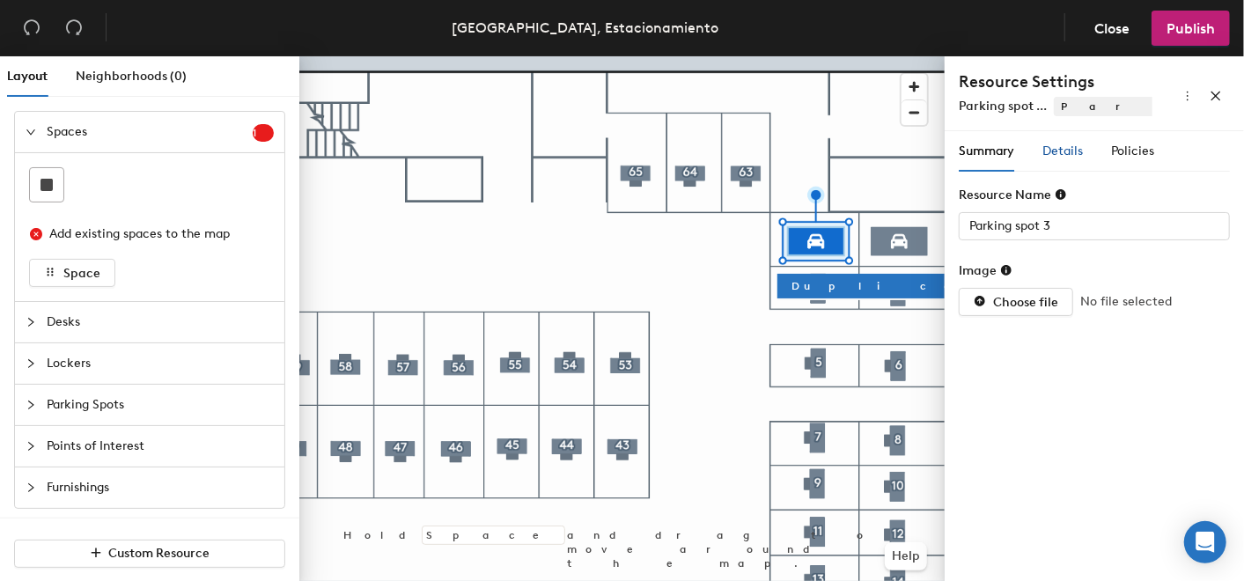
click at [1049, 149] on span "Details" at bounding box center [1063, 151] width 41 height 15
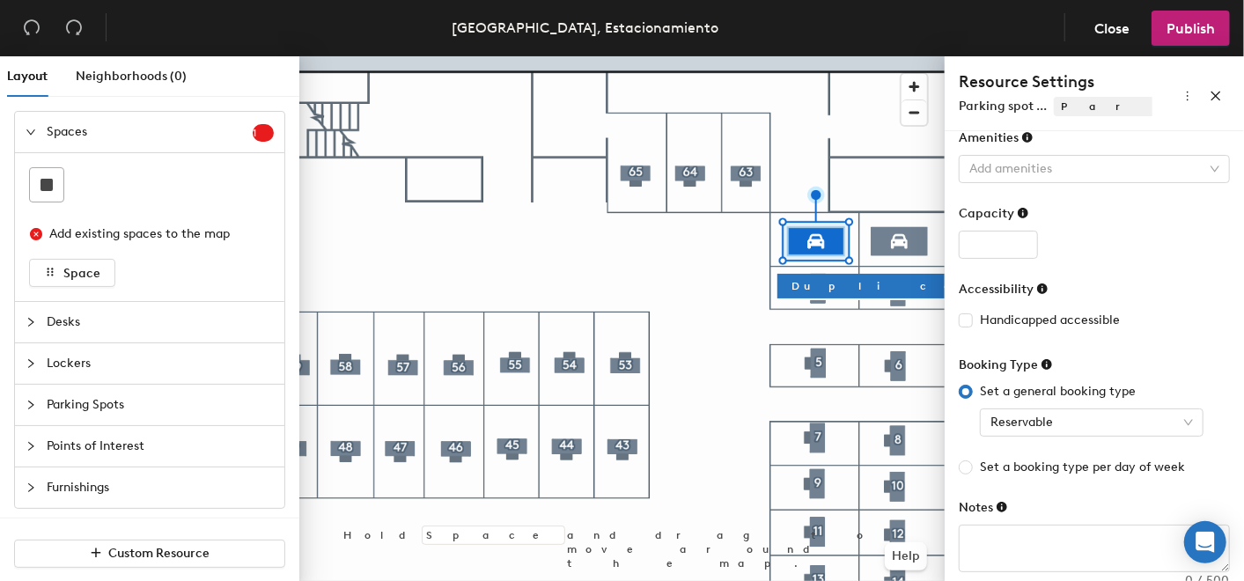
scroll to position [151, 0]
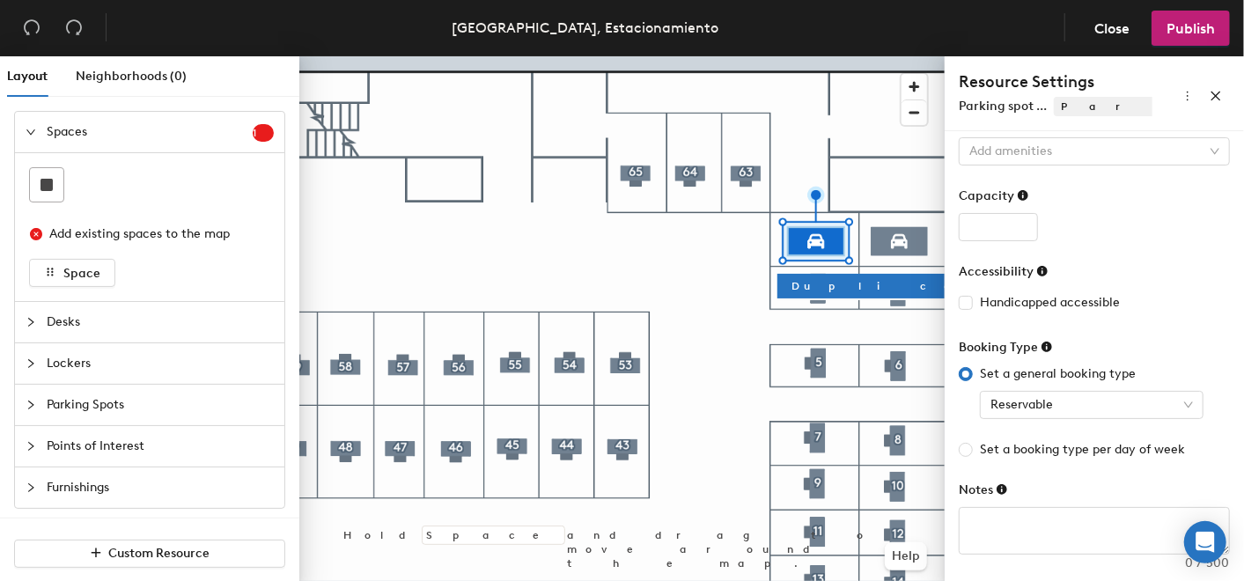
click at [1127, 417] on div "Set a general booking type Reservable Set a booking type per day of week" at bounding box center [1094, 412] width 271 height 95
click at [1128, 404] on span "Reservable" at bounding box center [1092, 405] width 203 height 26
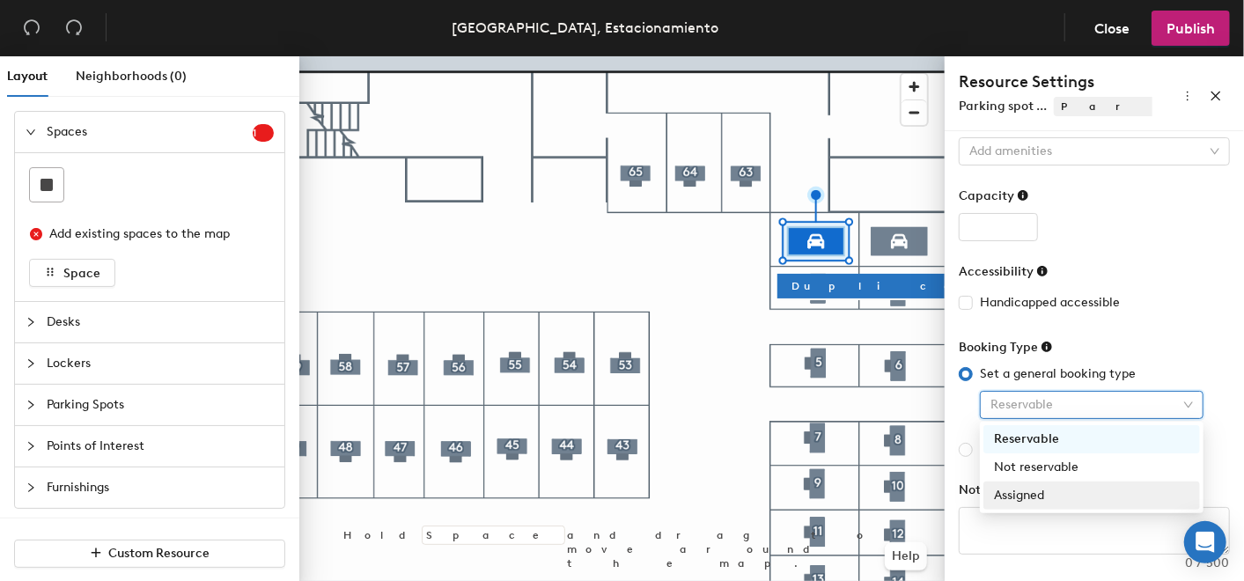
click at [1071, 488] on div "Assigned" at bounding box center [1092, 495] width 196 height 19
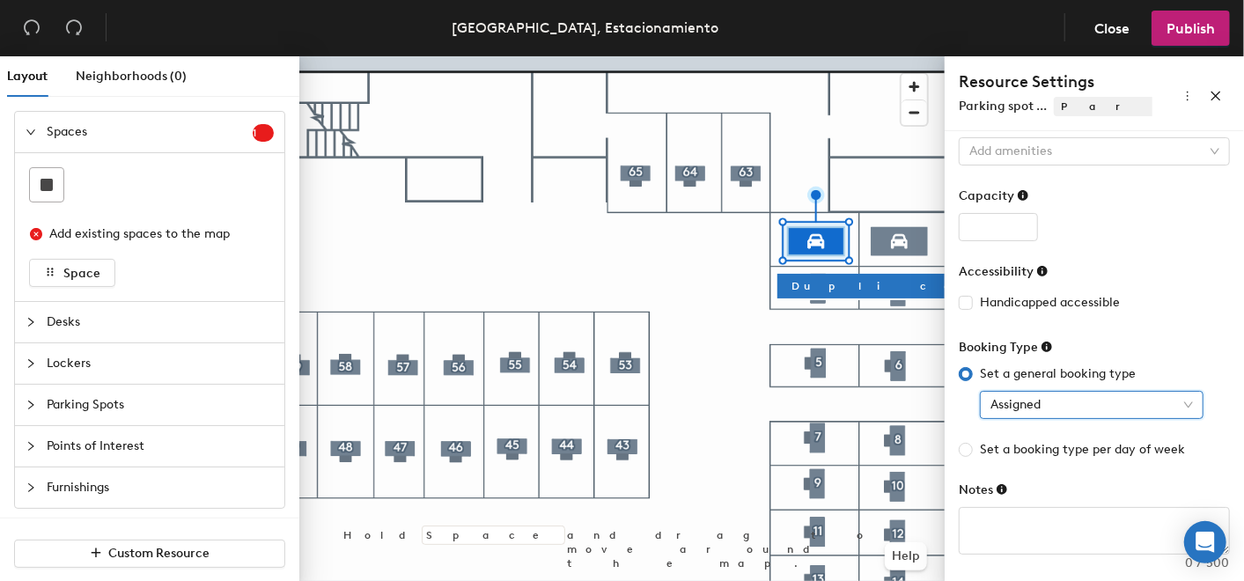
click at [1118, 374] on span "Set a general booking type" at bounding box center [1058, 374] width 170 height 19
click at [973, 374] on input "Set a general booking type" at bounding box center [966, 374] width 14 height 14
click at [1074, 365] on span "Set a general booking type" at bounding box center [1058, 374] width 170 height 19
click at [973, 367] on input "Set a general booking type" at bounding box center [966, 374] width 14 height 14
click at [990, 379] on span "Set a general booking type" at bounding box center [1058, 374] width 170 height 19
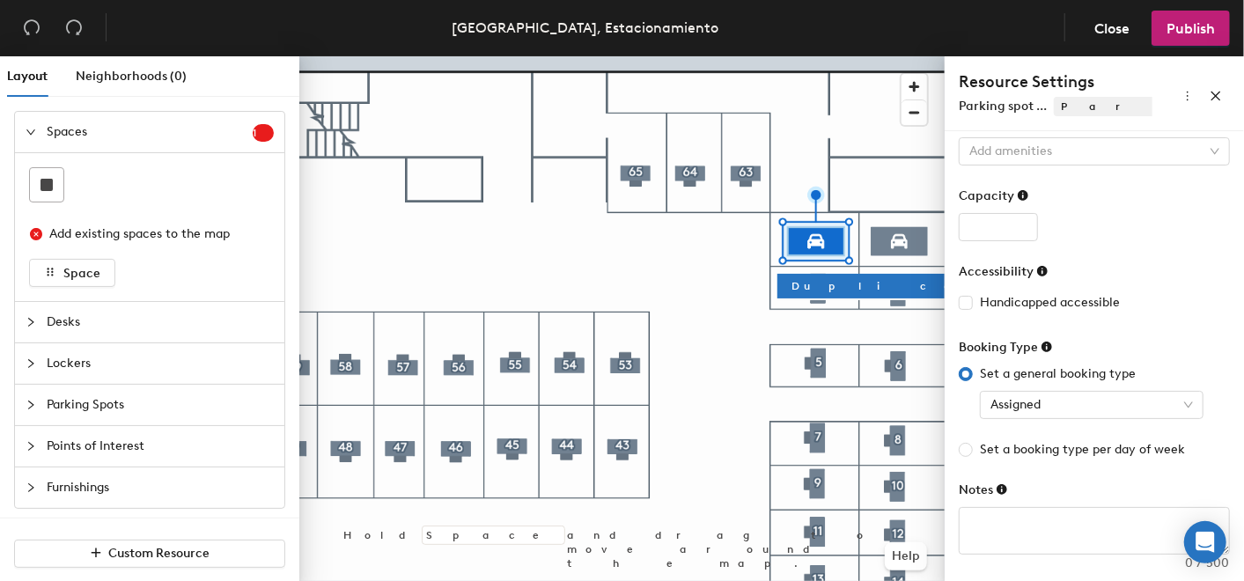
click at [973, 379] on input "Set a general booking type" at bounding box center [966, 374] width 14 height 14
click at [1145, 305] on div "Handicapped accessible" at bounding box center [1094, 302] width 271 height 19
click at [1125, 415] on span "Assigned" at bounding box center [1092, 405] width 203 height 26
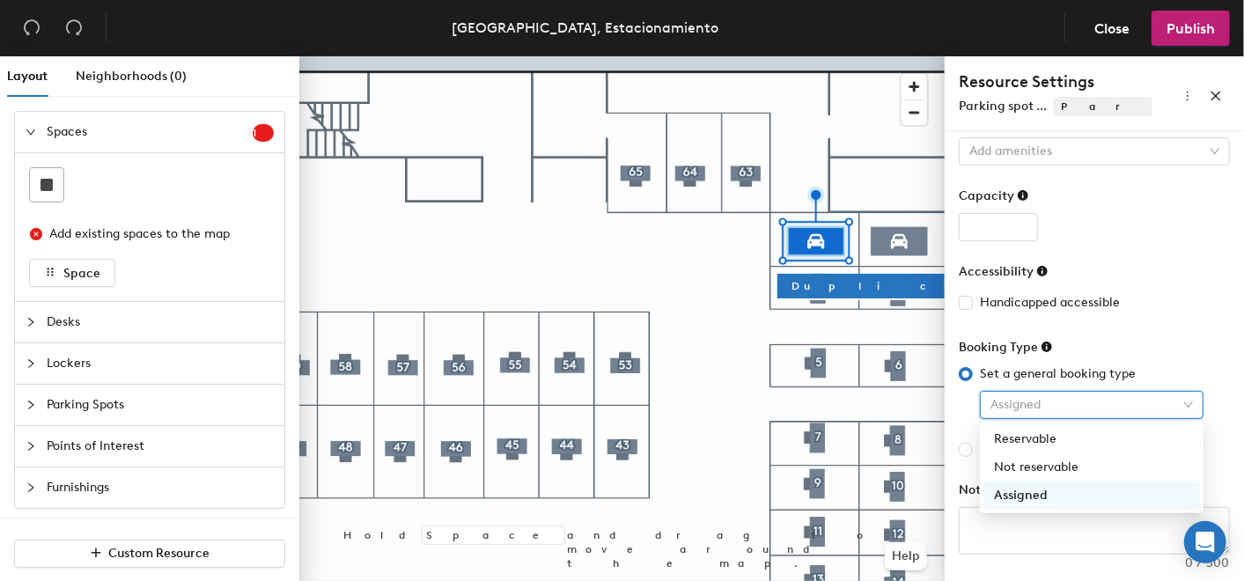
drag, startPoint x: 1126, startPoint y: 411, endPoint x: 1128, endPoint y: 390, distance: 21.3
click at [1126, 410] on span "Assigned" at bounding box center [1092, 405] width 203 height 26
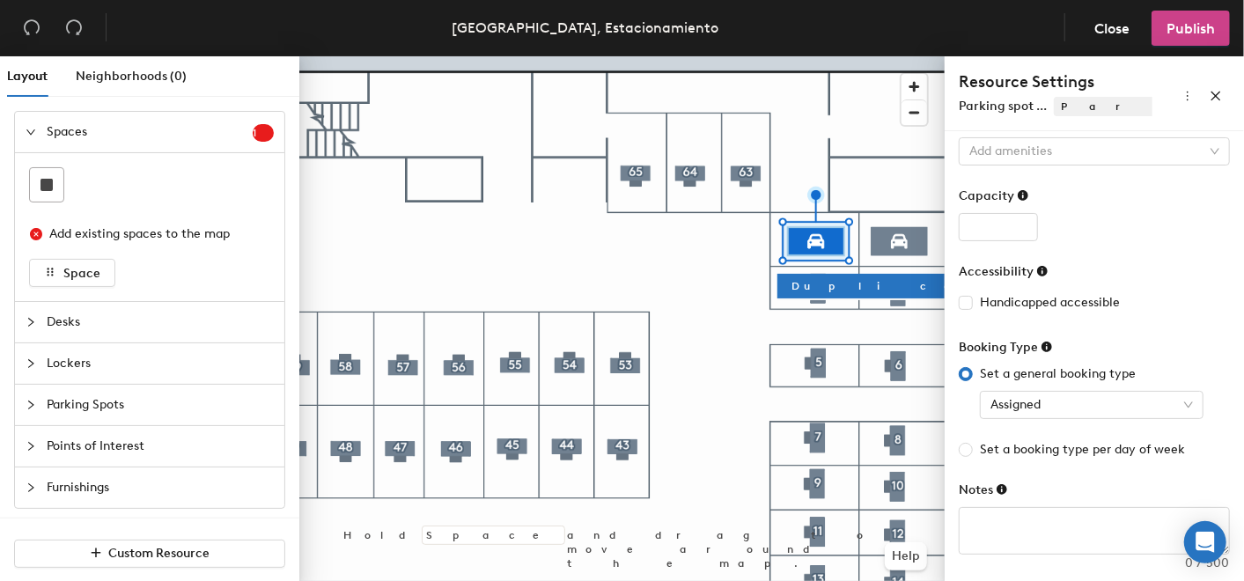
click at [1189, 35] on span "Publish" at bounding box center [1191, 28] width 48 height 17
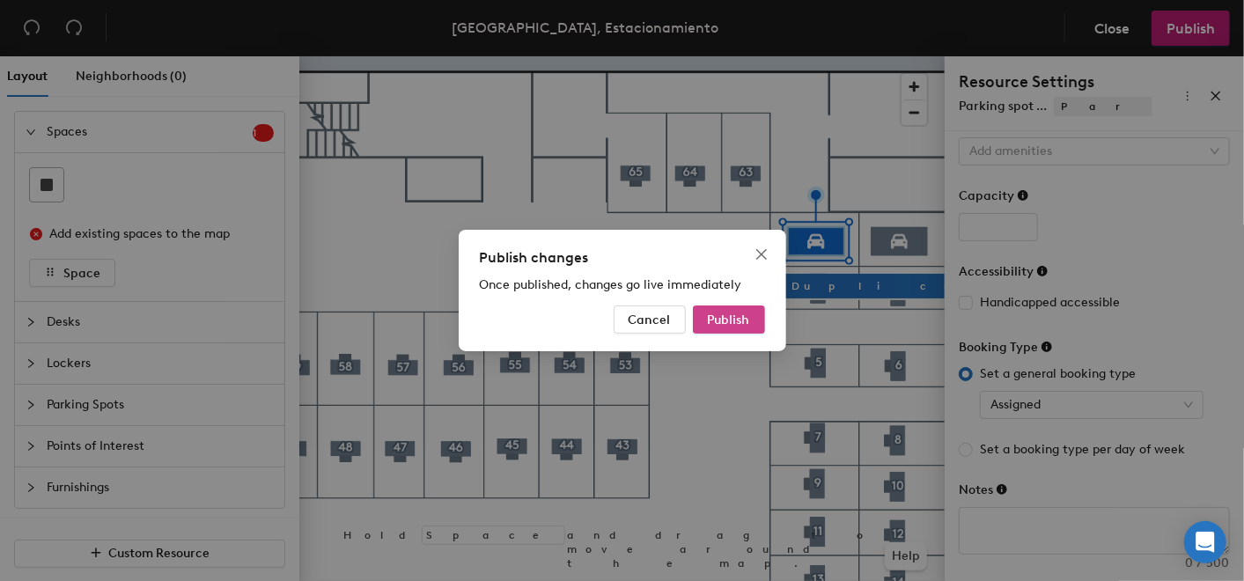
click at [747, 327] on button "Publish" at bounding box center [729, 320] width 72 height 28
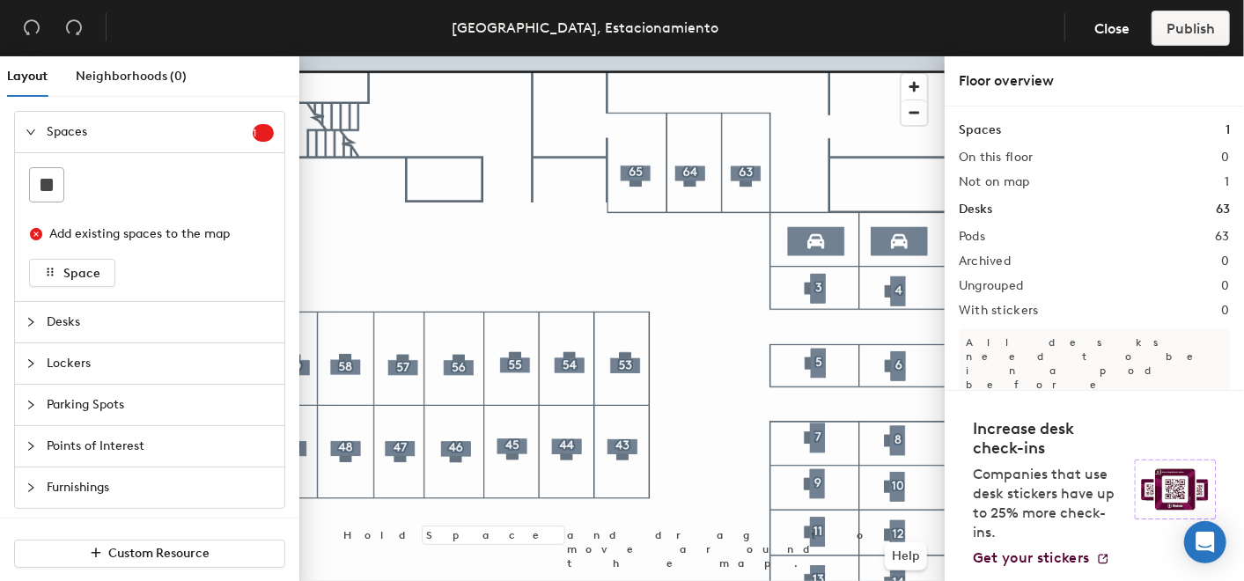
click at [0, 0] on div at bounding box center [0, 0] width 0 height 0
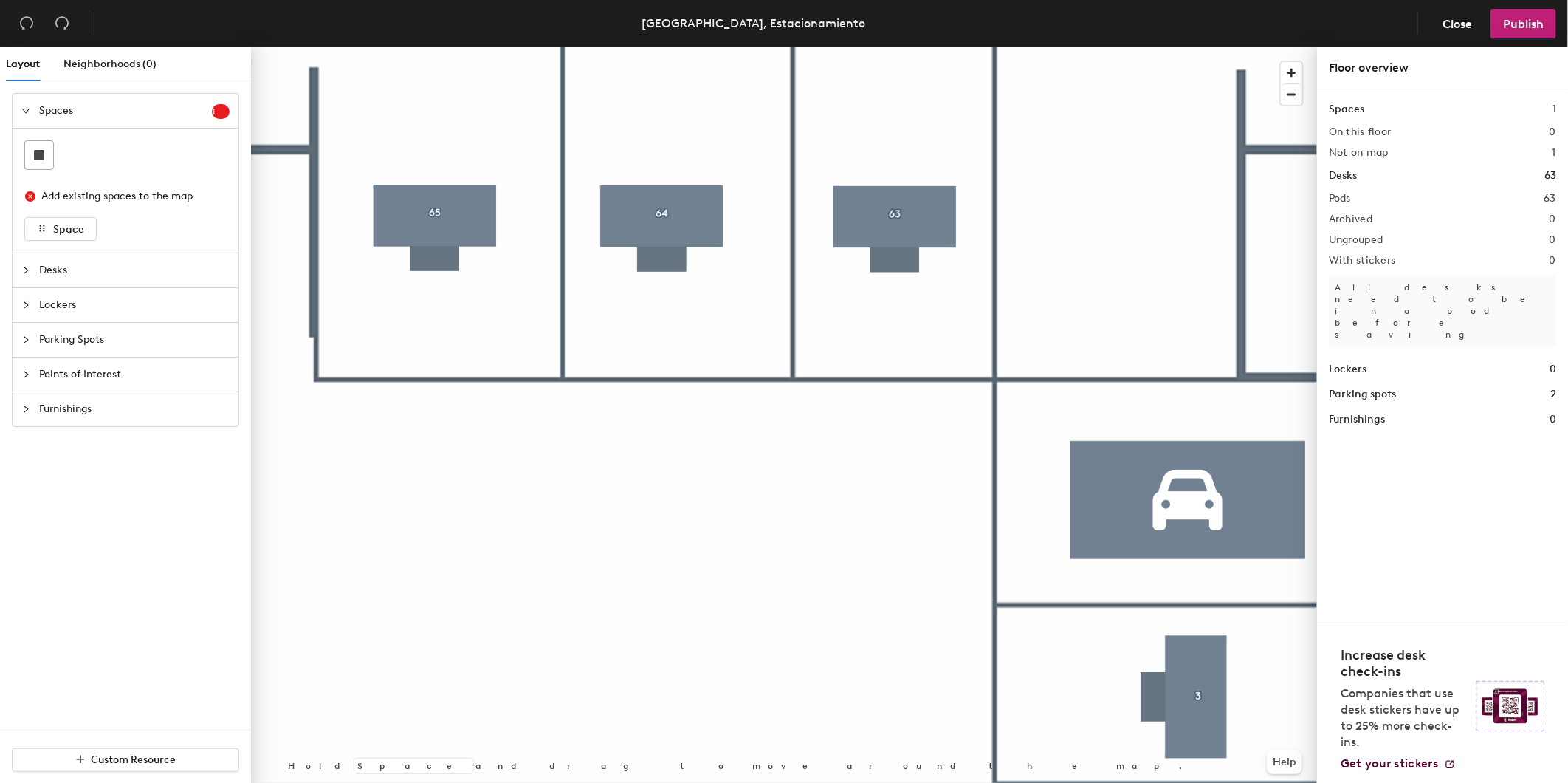
click at [655, 47] on div at bounding box center [784, 47] width 1066 height 0
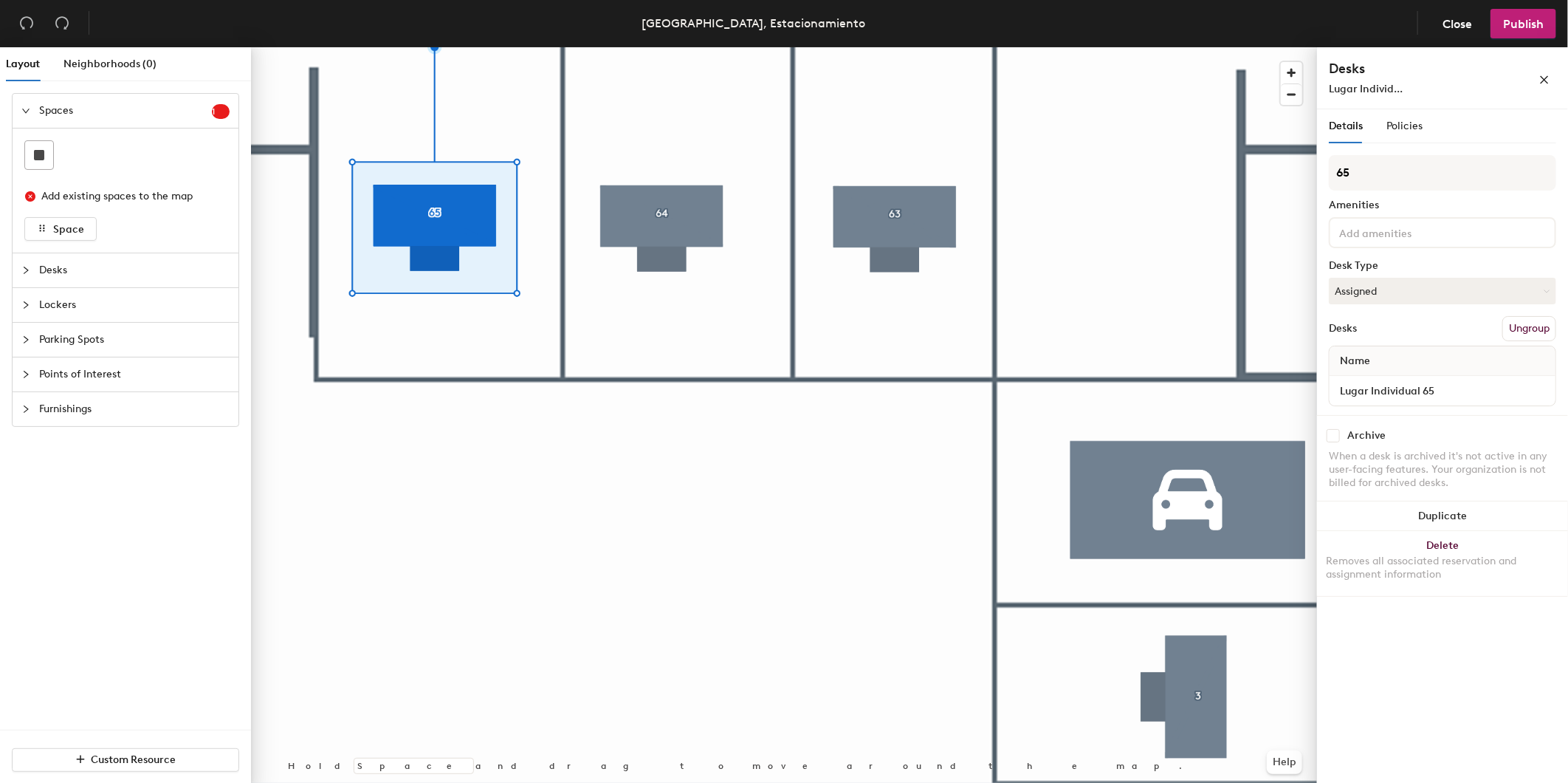
click at [644, 47] on div at bounding box center [784, 47] width 1066 height 0
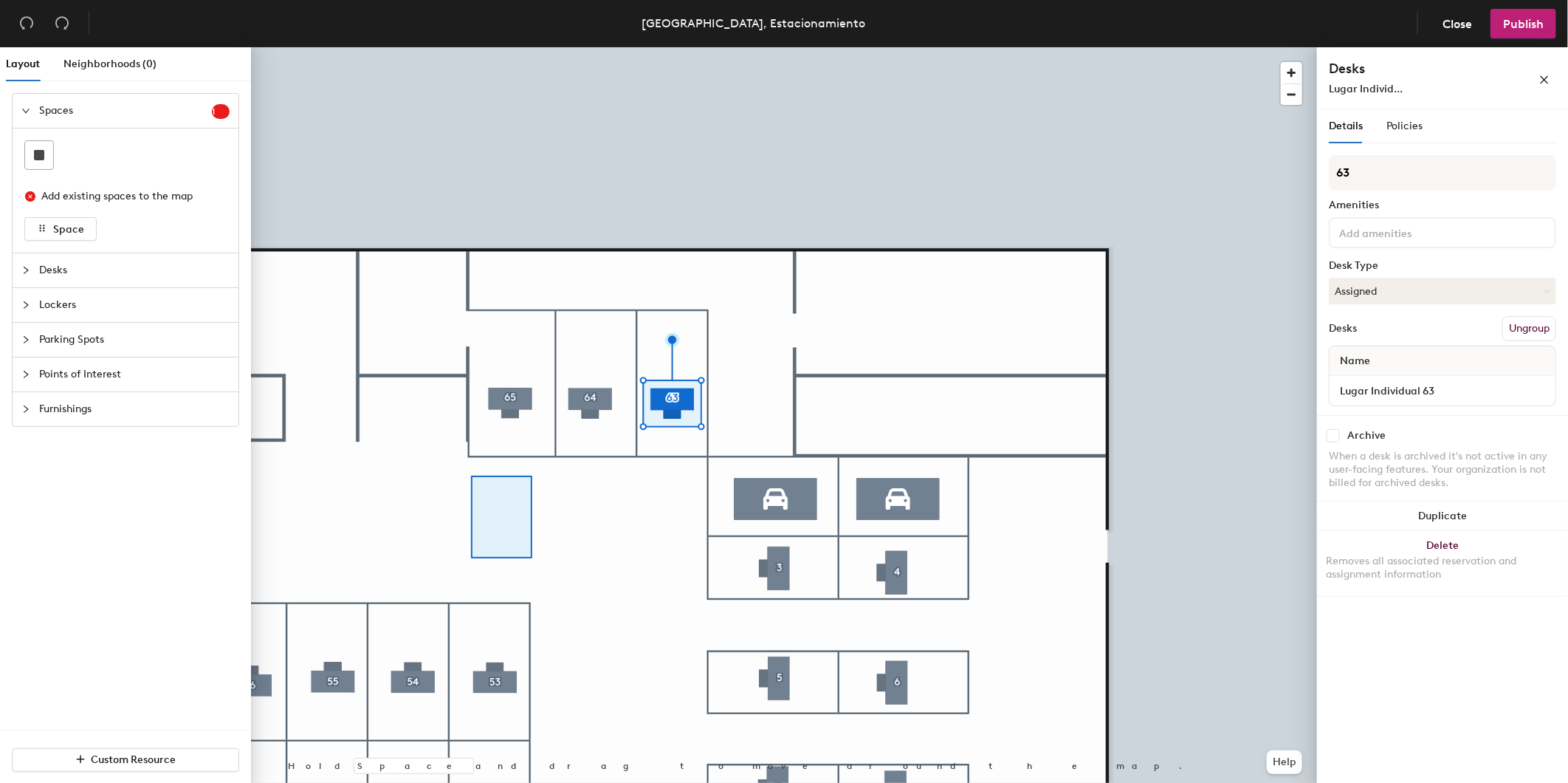
click at [470, 47] on div at bounding box center [784, 47] width 1066 height 0
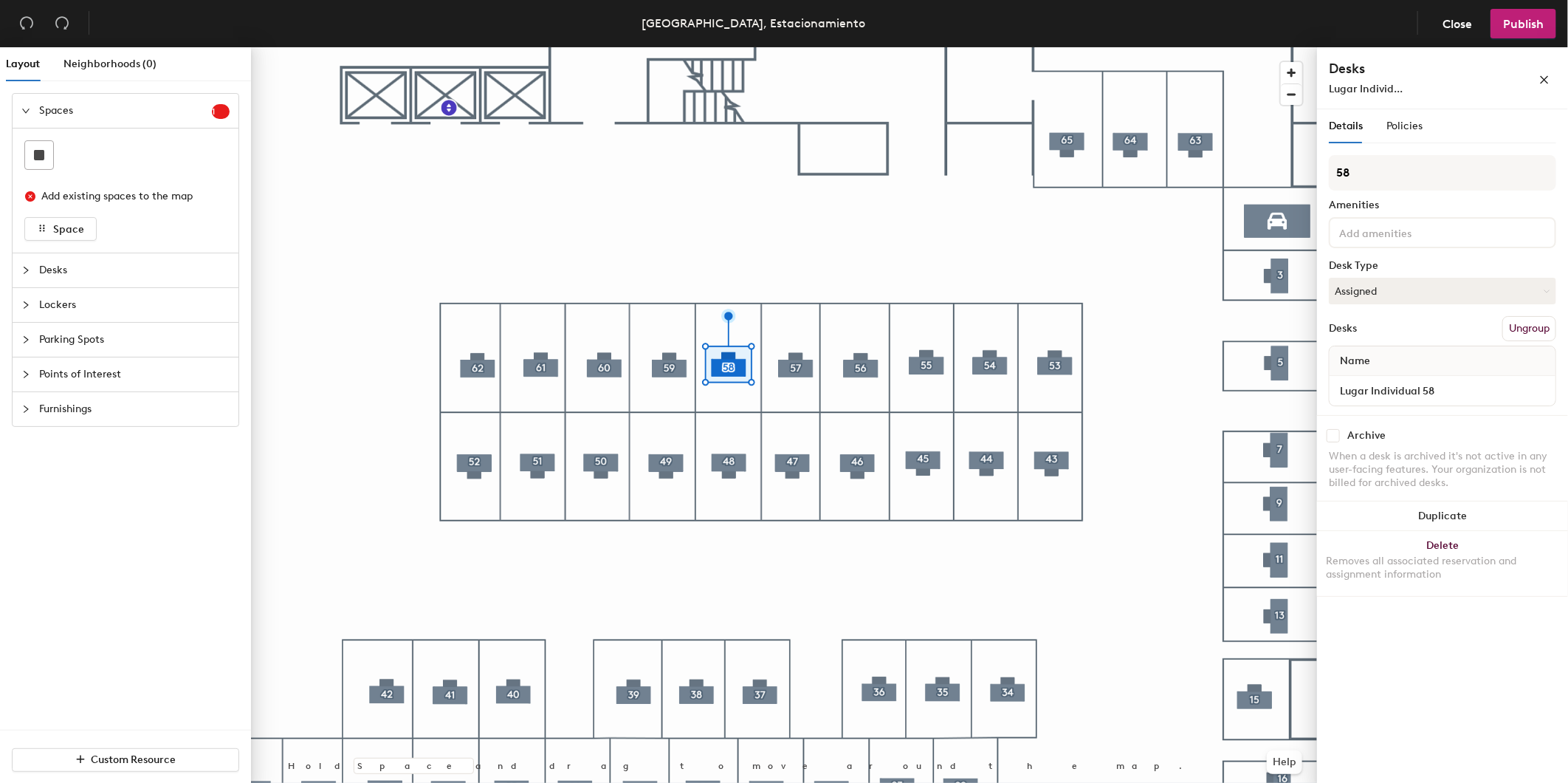
click at [807, 47] on div at bounding box center [784, 47] width 1066 height 0
click at [923, 47] on div at bounding box center [784, 47] width 1066 height 0
click at [465, 47] on div at bounding box center [784, 47] width 1066 height 0
click at [653, 47] on div at bounding box center [784, 47] width 1066 height 0
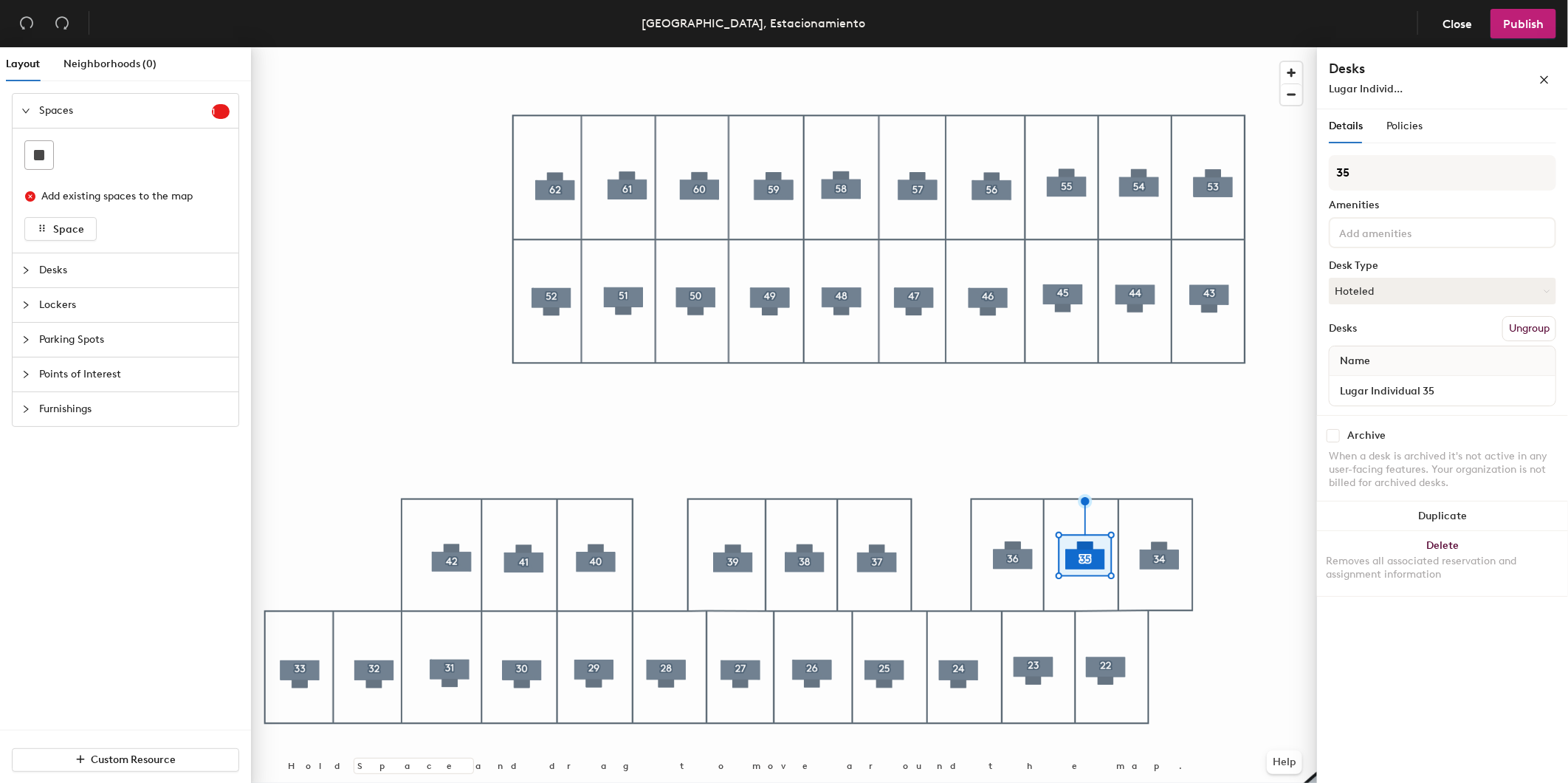
click at [1043, 47] on div at bounding box center [784, 47] width 1066 height 0
click at [288, 47] on div at bounding box center [784, 47] width 1066 height 0
click at [968, 47] on div at bounding box center [784, 47] width 1066 height 0
